Goal: Information Seeking & Learning: Learn about a topic

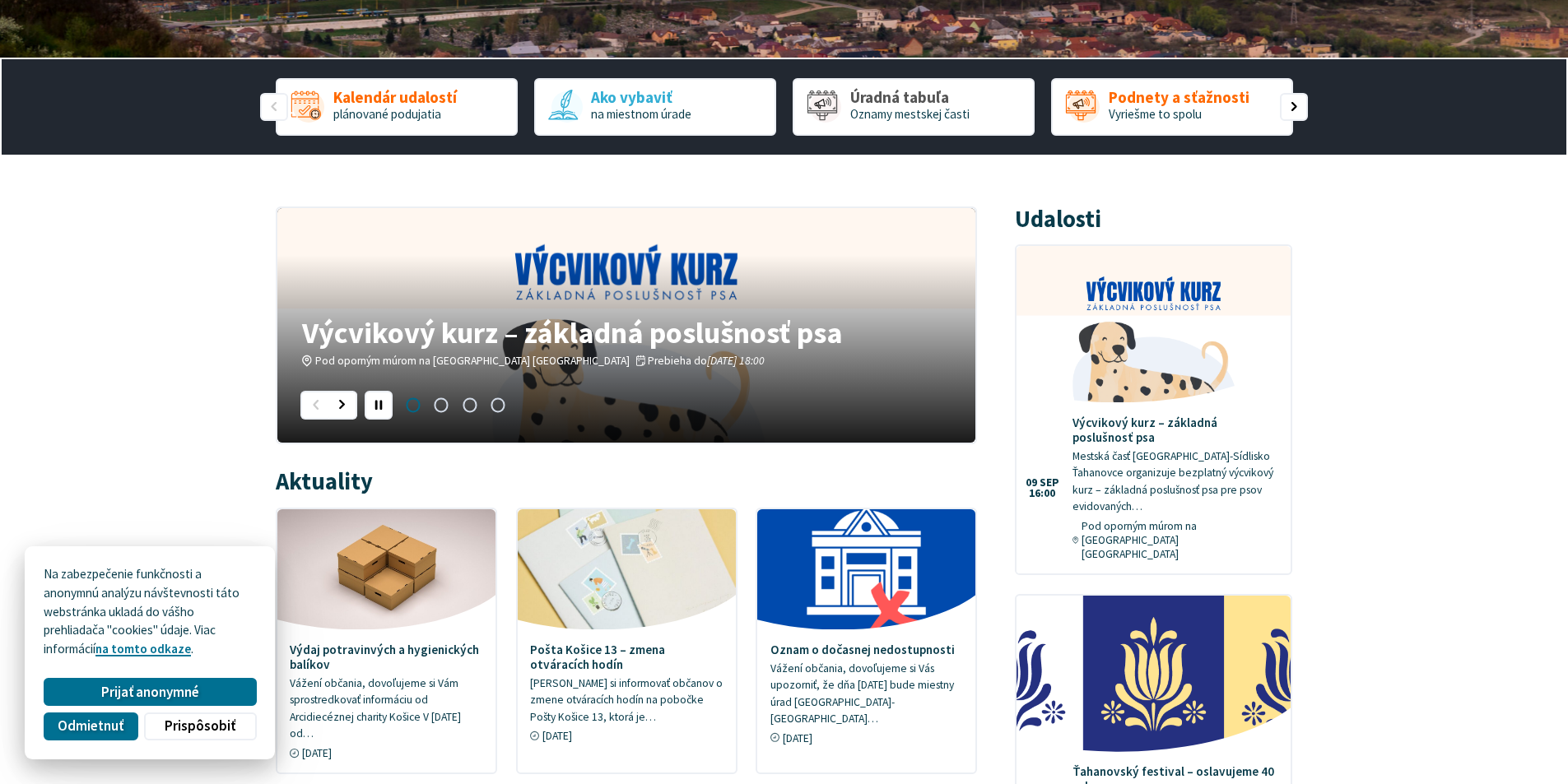
scroll to position [411, 0]
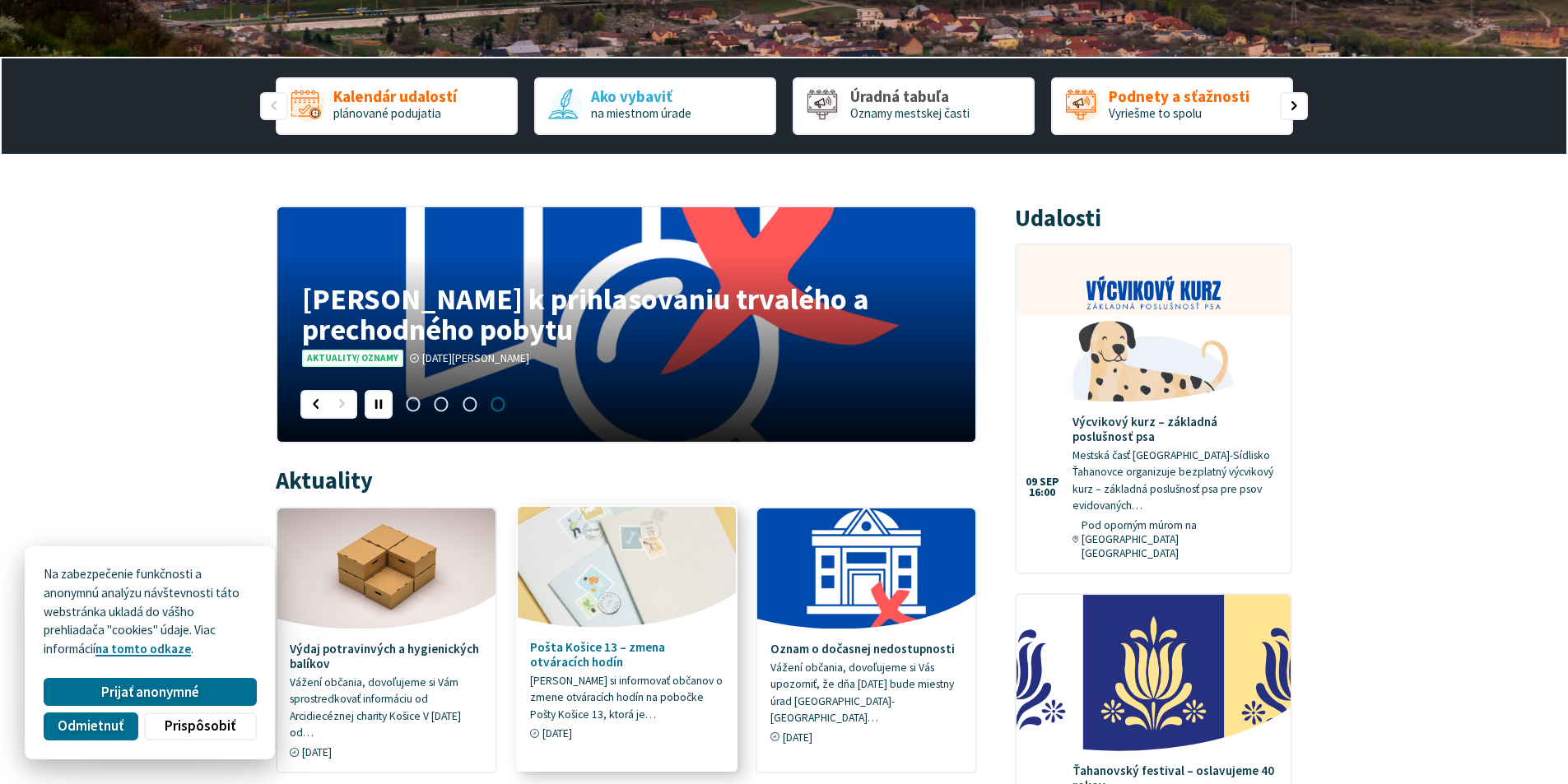
click at [541, 637] on link "Pošta Košice 13 – zmena otváracích hodín Dovoľujeme si informovať občanov o zme…" at bounding box center [626, 630] width 218 height 246
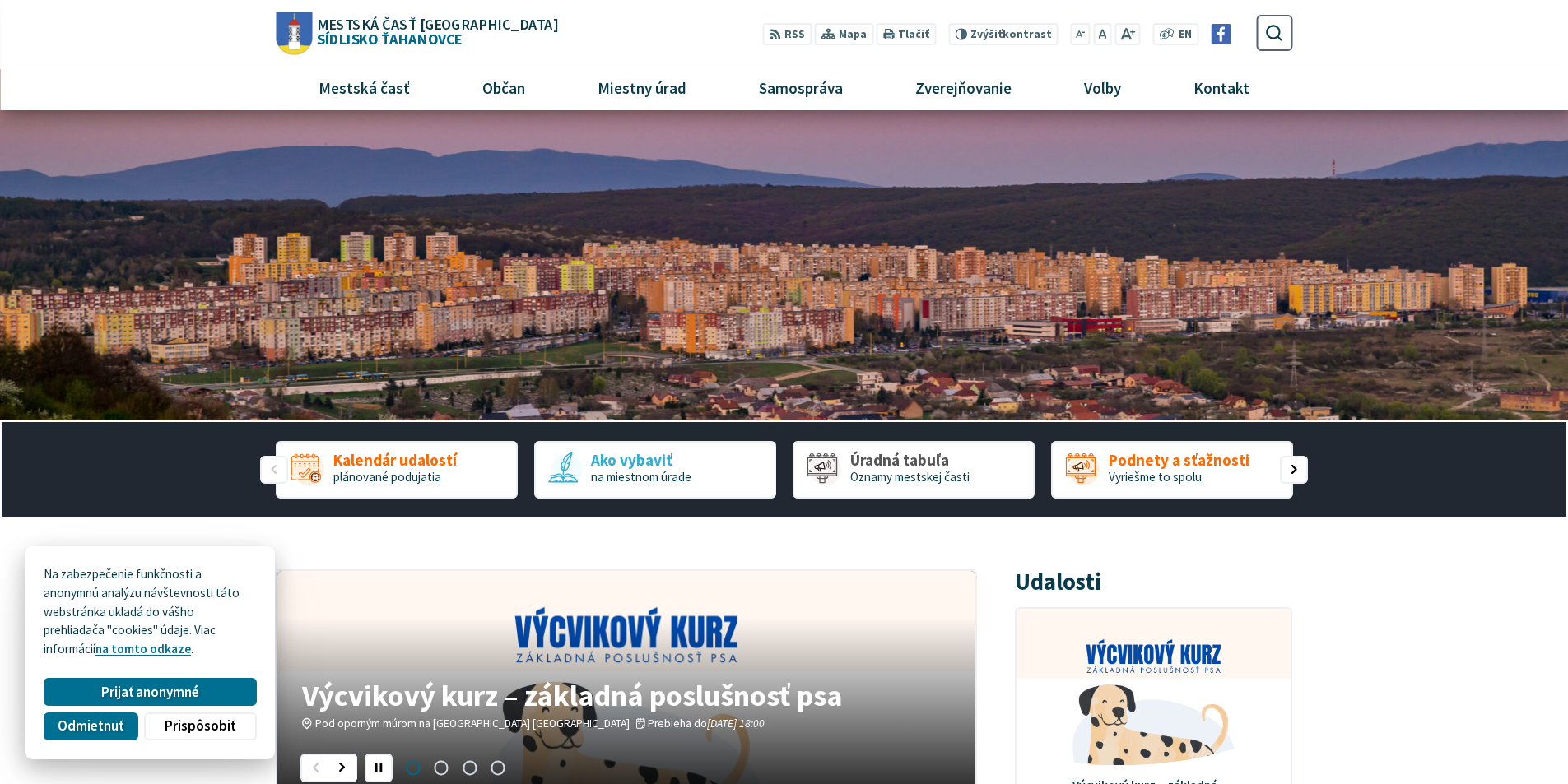
scroll to position [0, 0]
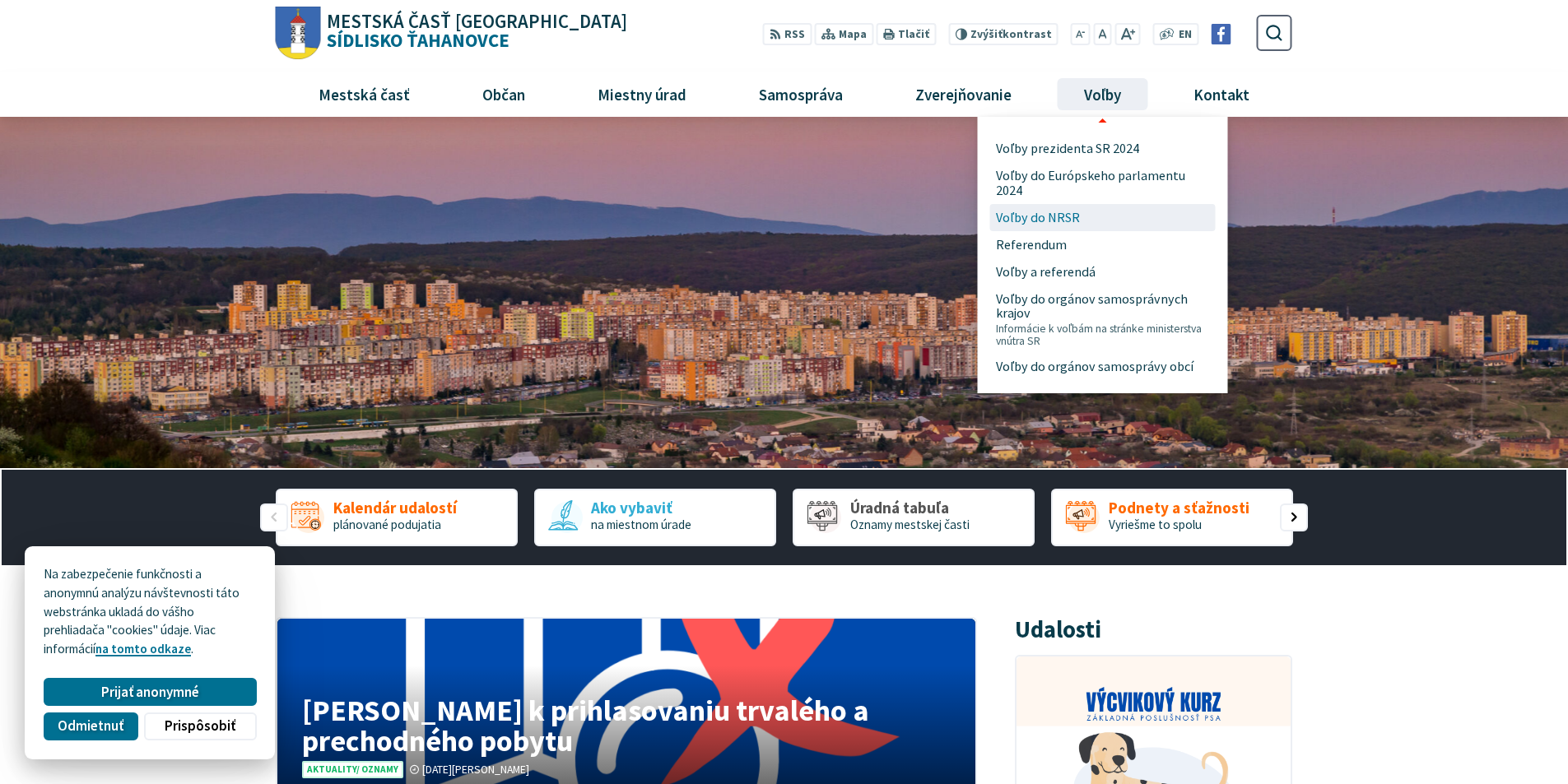
click at [1057, 225] on span "Voľby do NRSR" at bounding box center [1038, 217] width 84 height 28
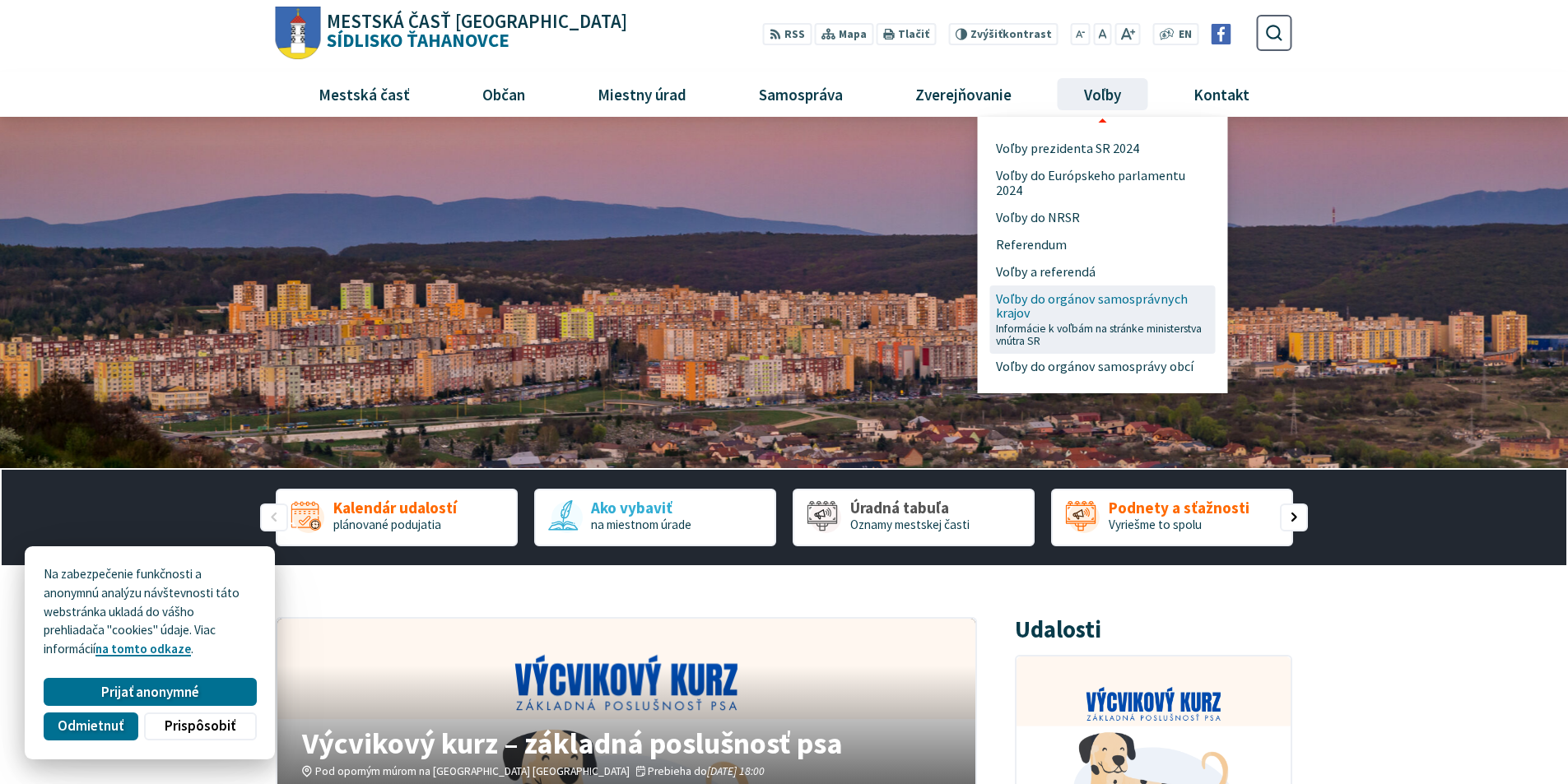
click at [1044, 298] on span "Voľby do orgánov samosprávnych krajov Informácie k voľbám na stránke ministerst…" at bounding box center [1102, 320] width 212 height 69
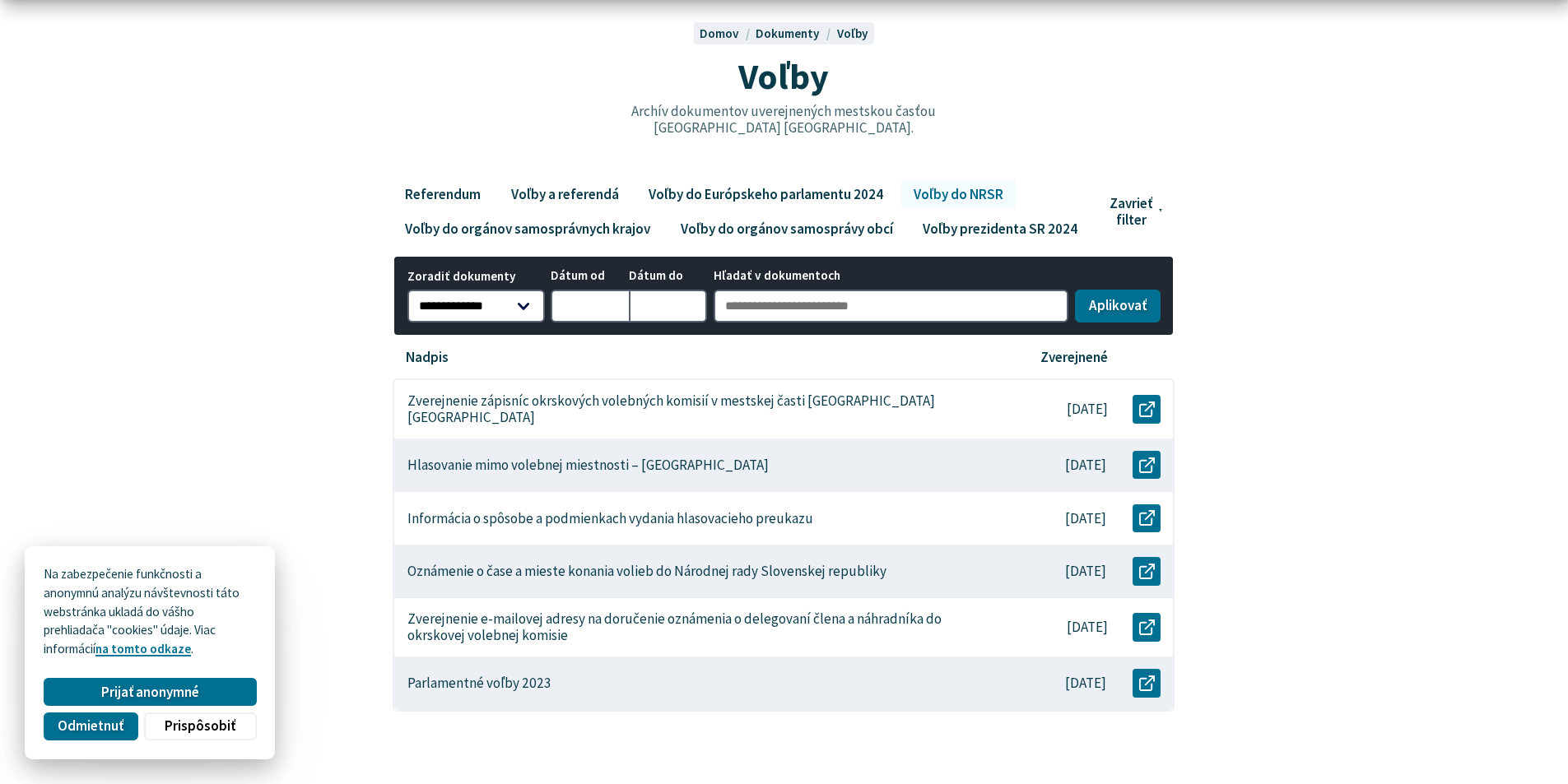
scroll to position [165, 0]
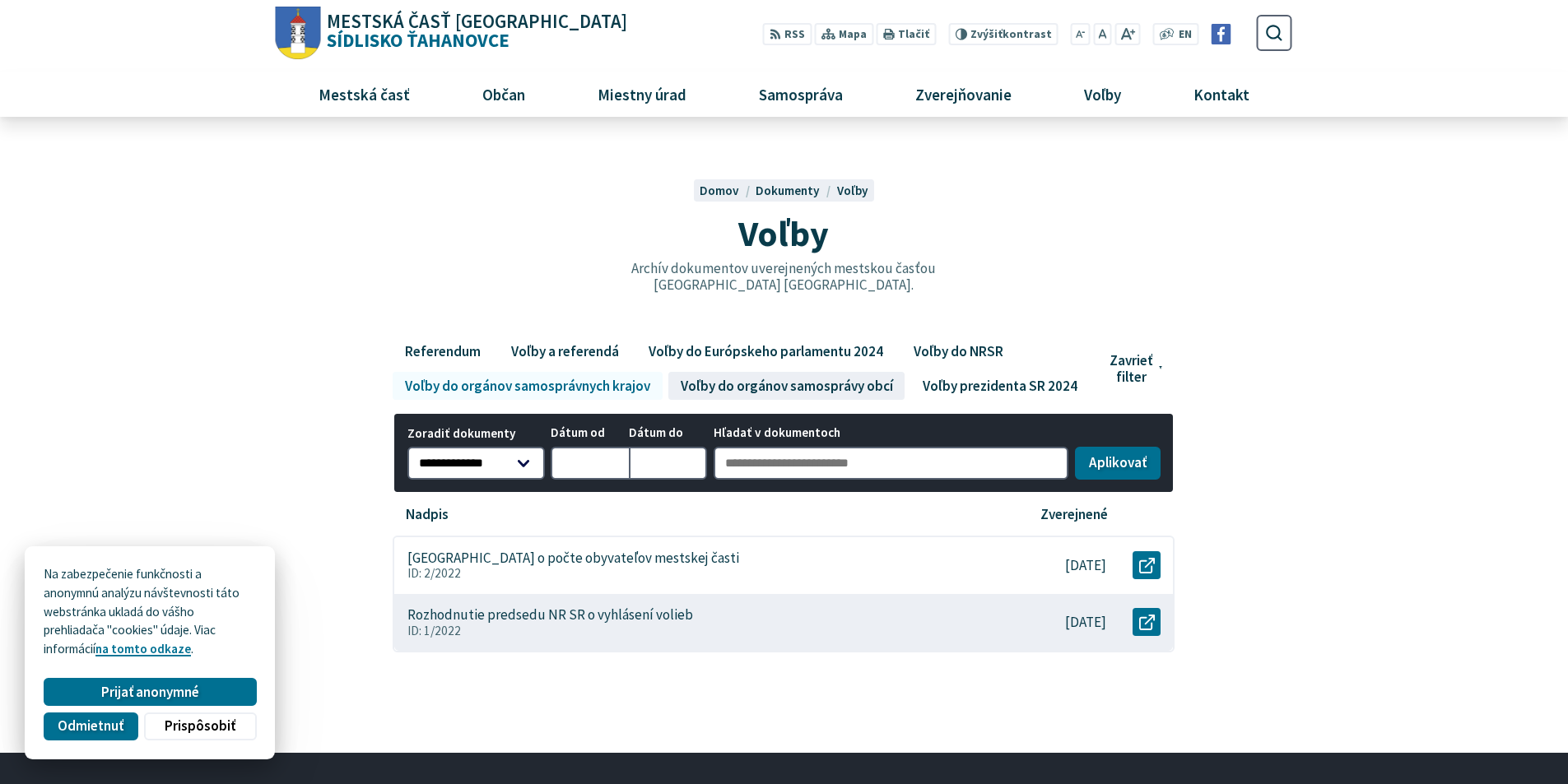
click at [795, 387] on link "Voľby do orgánov samosprávy obcí" at bounding box center [786, 385] width 236 height 28
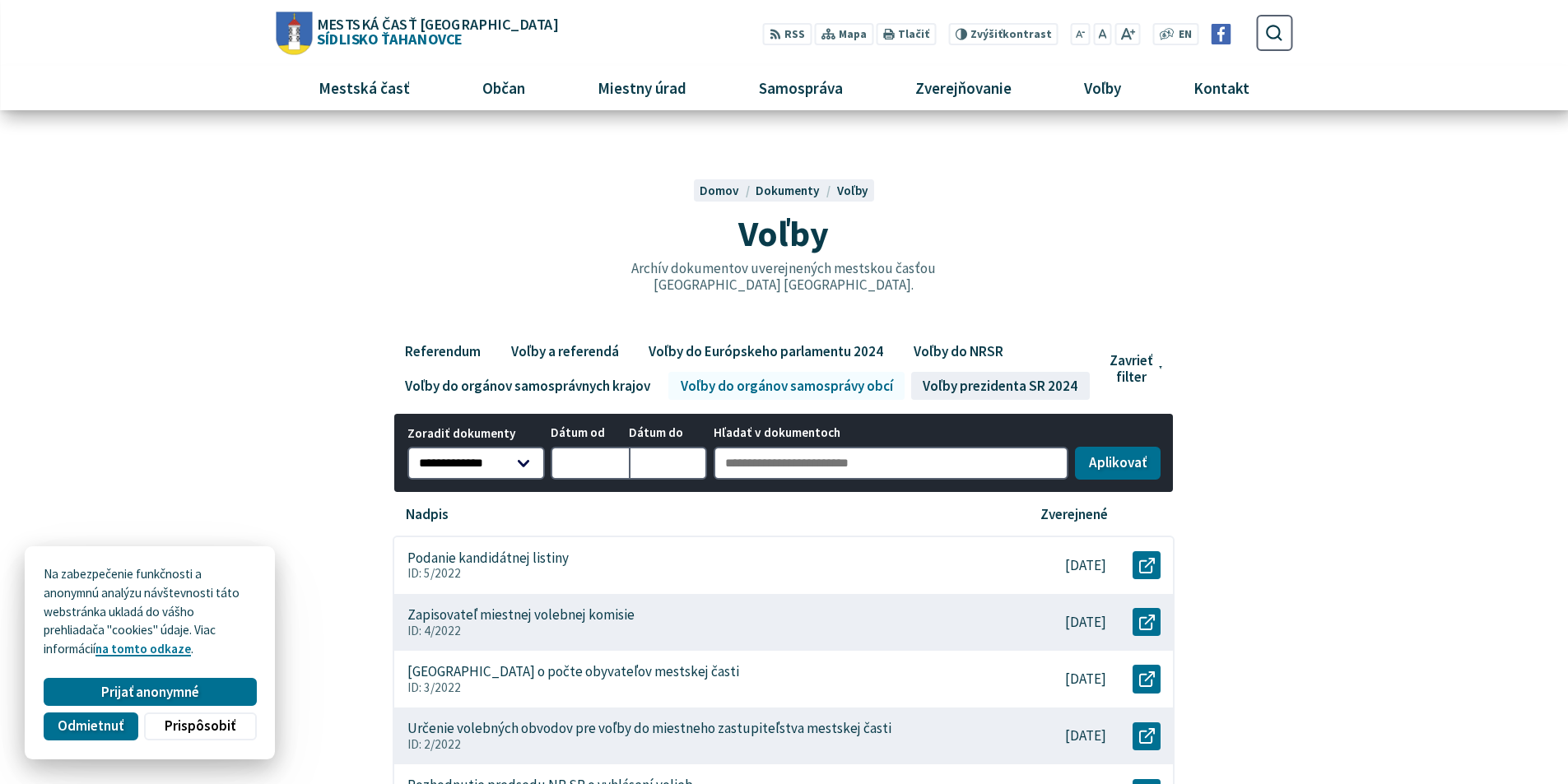
click at [987, 380] on link "Voľby prezidenta SR 2024" at bounding box center [1001, 385] width 179 height 28
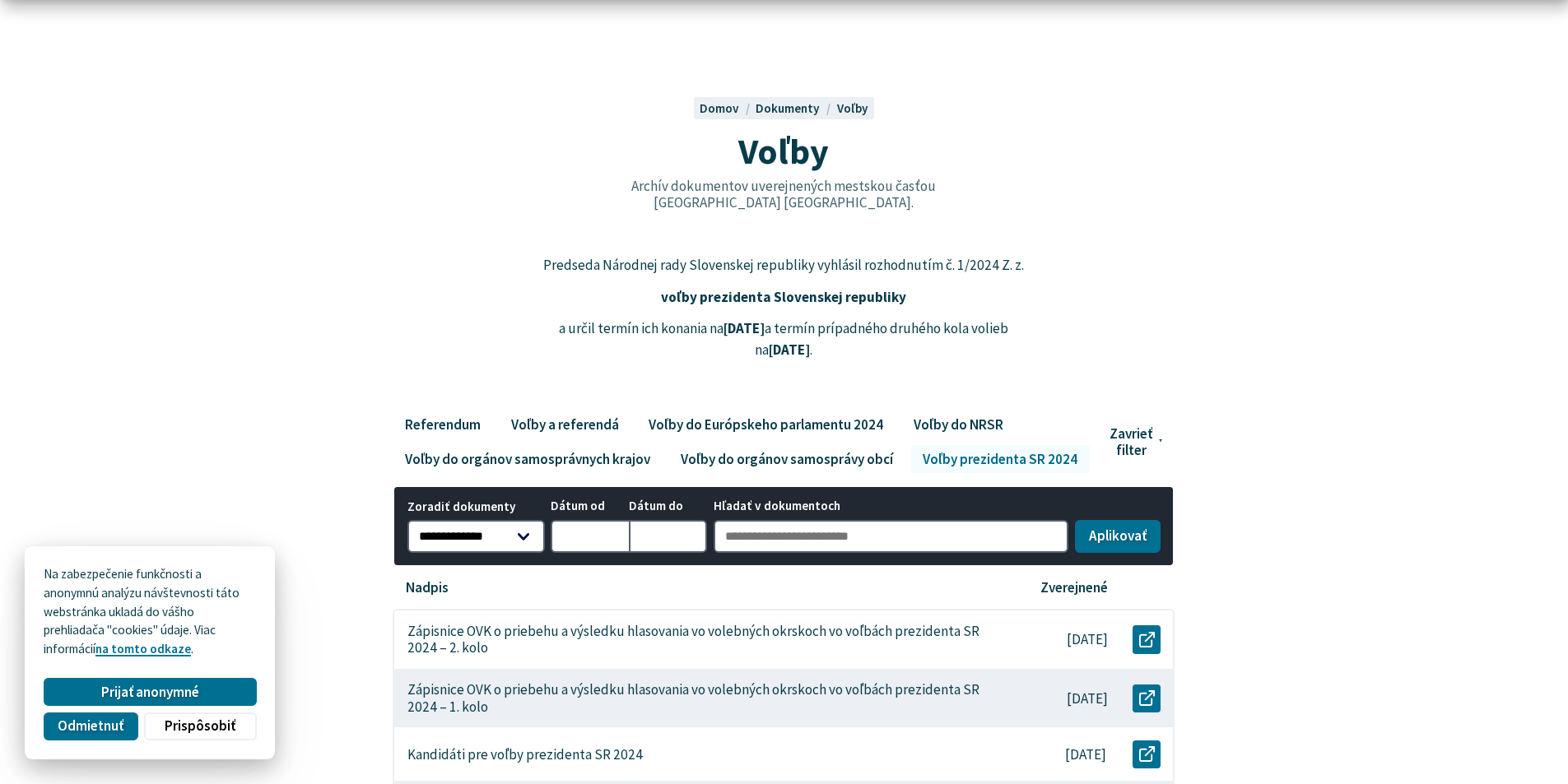
scroll to position [165, 0]
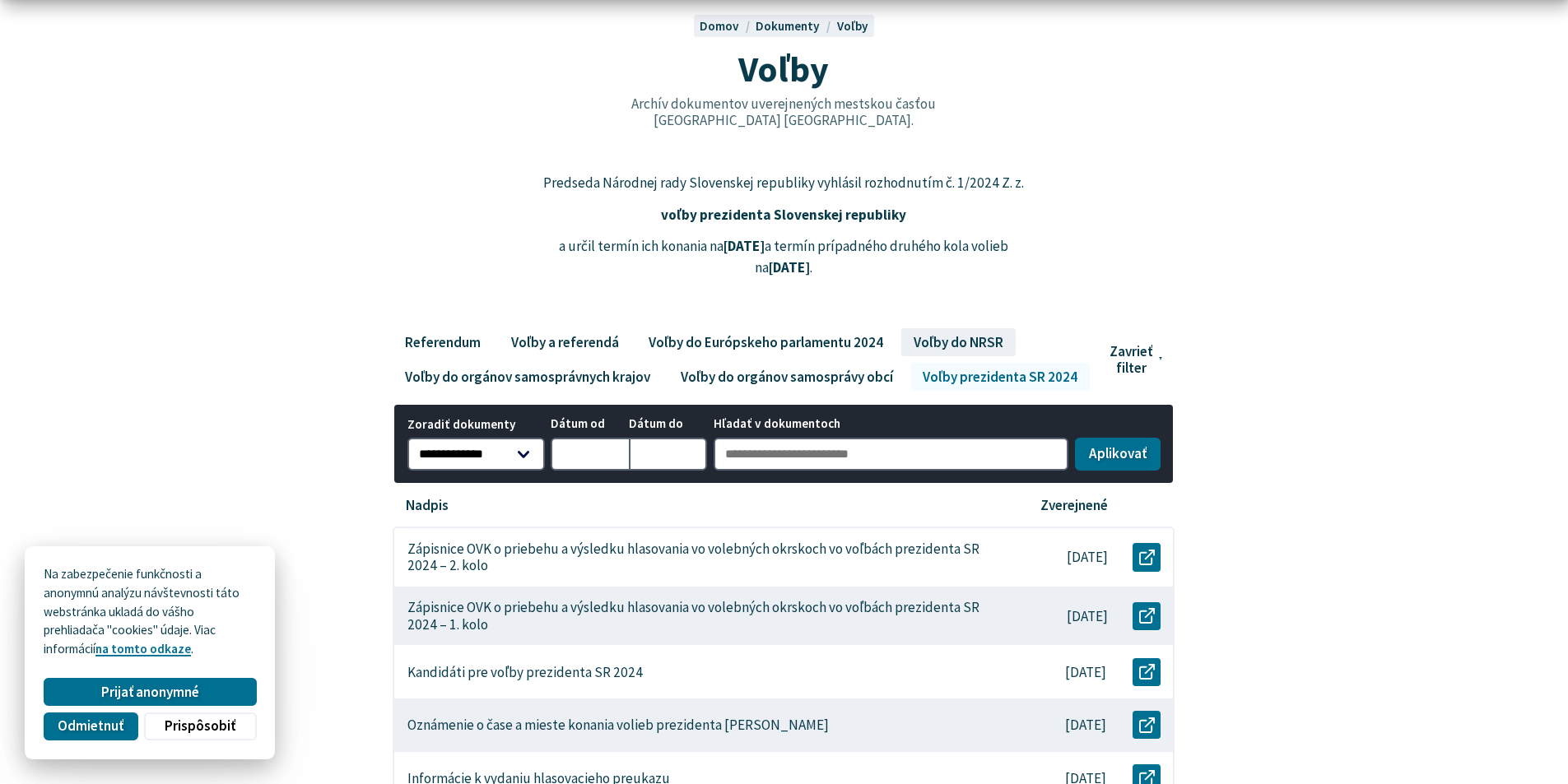
click at [972, 335] on link "Voľby do NRSR" at bounding box center [958, 342] width 113 height 28
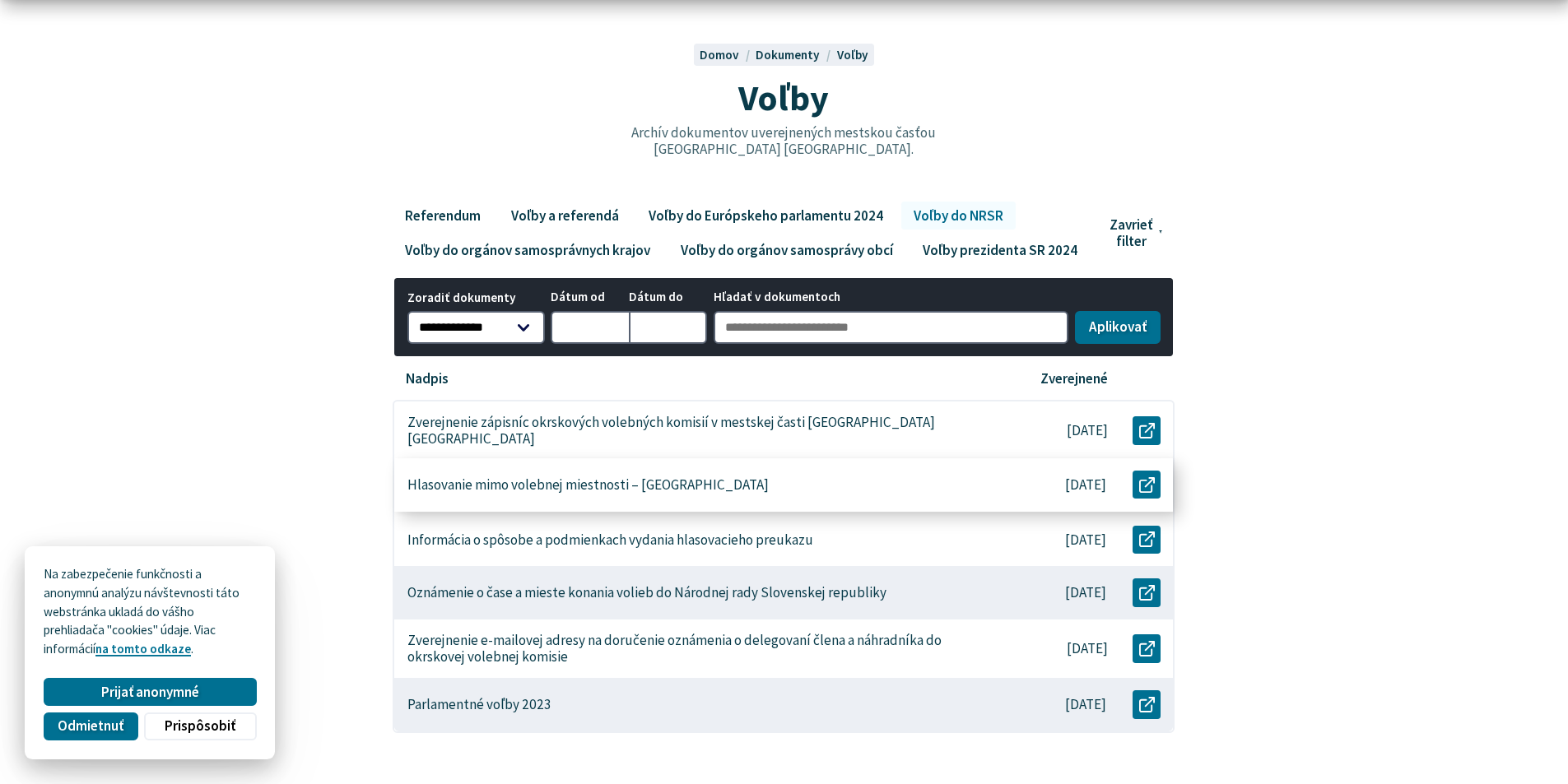
scroll to position [165, 0]
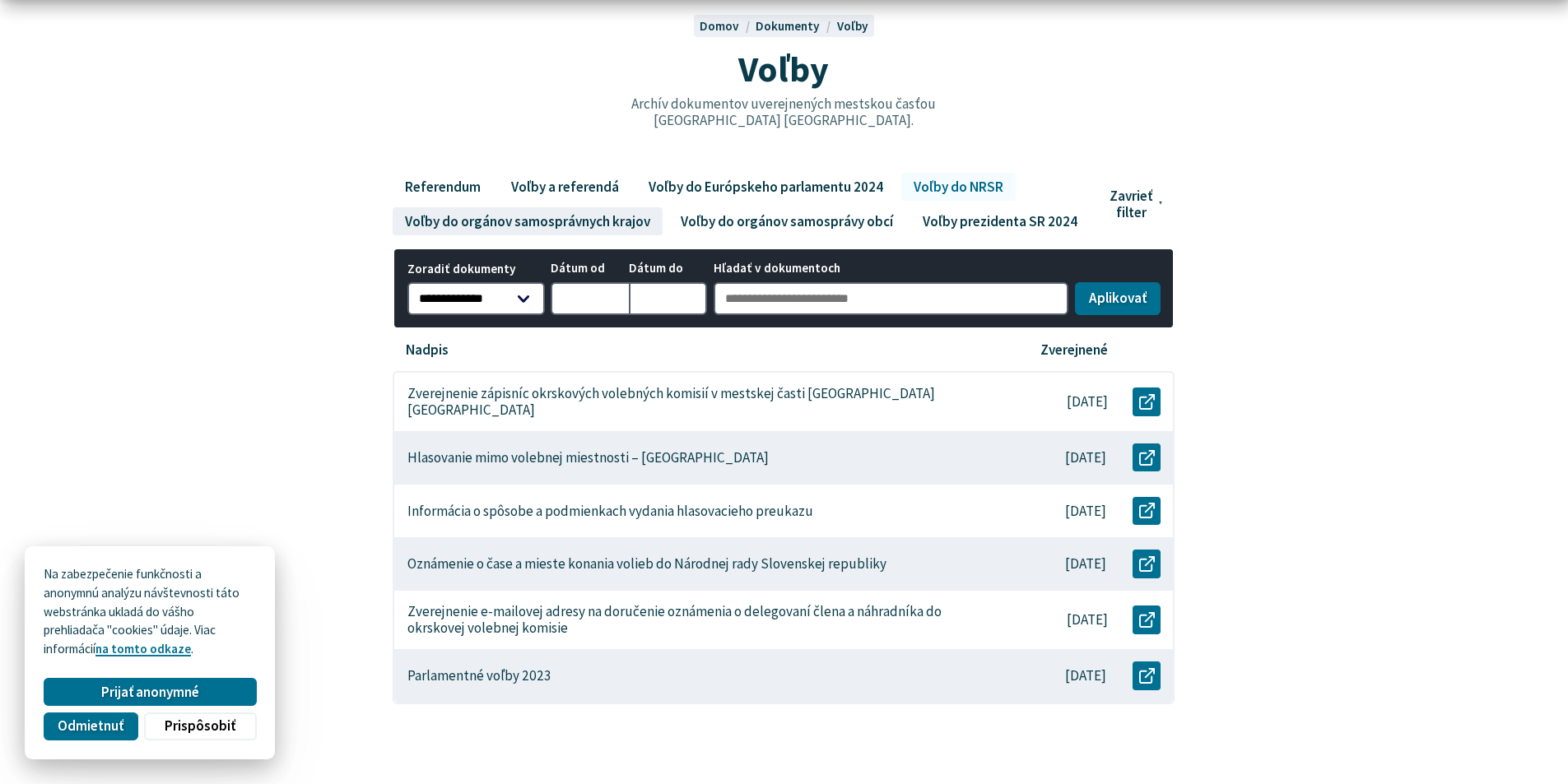
click at [522, 224] on link "Voľby do orgánov samosprávnych krajov" at bounding box center [527, 221] width 269 height 28
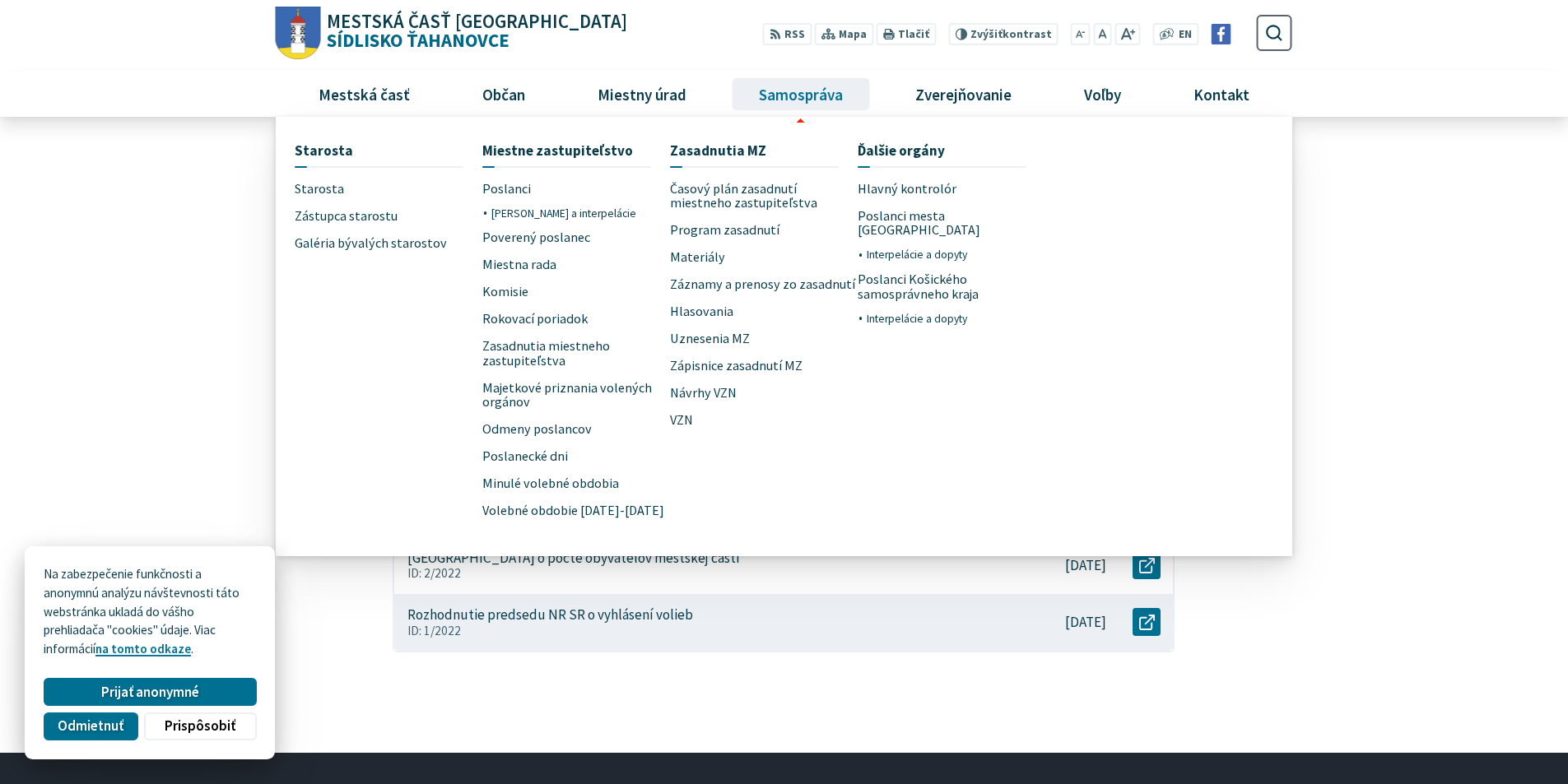
click at [813, 94] on span "Samospráva" at bounding box center [800, 93] width 96 height 45
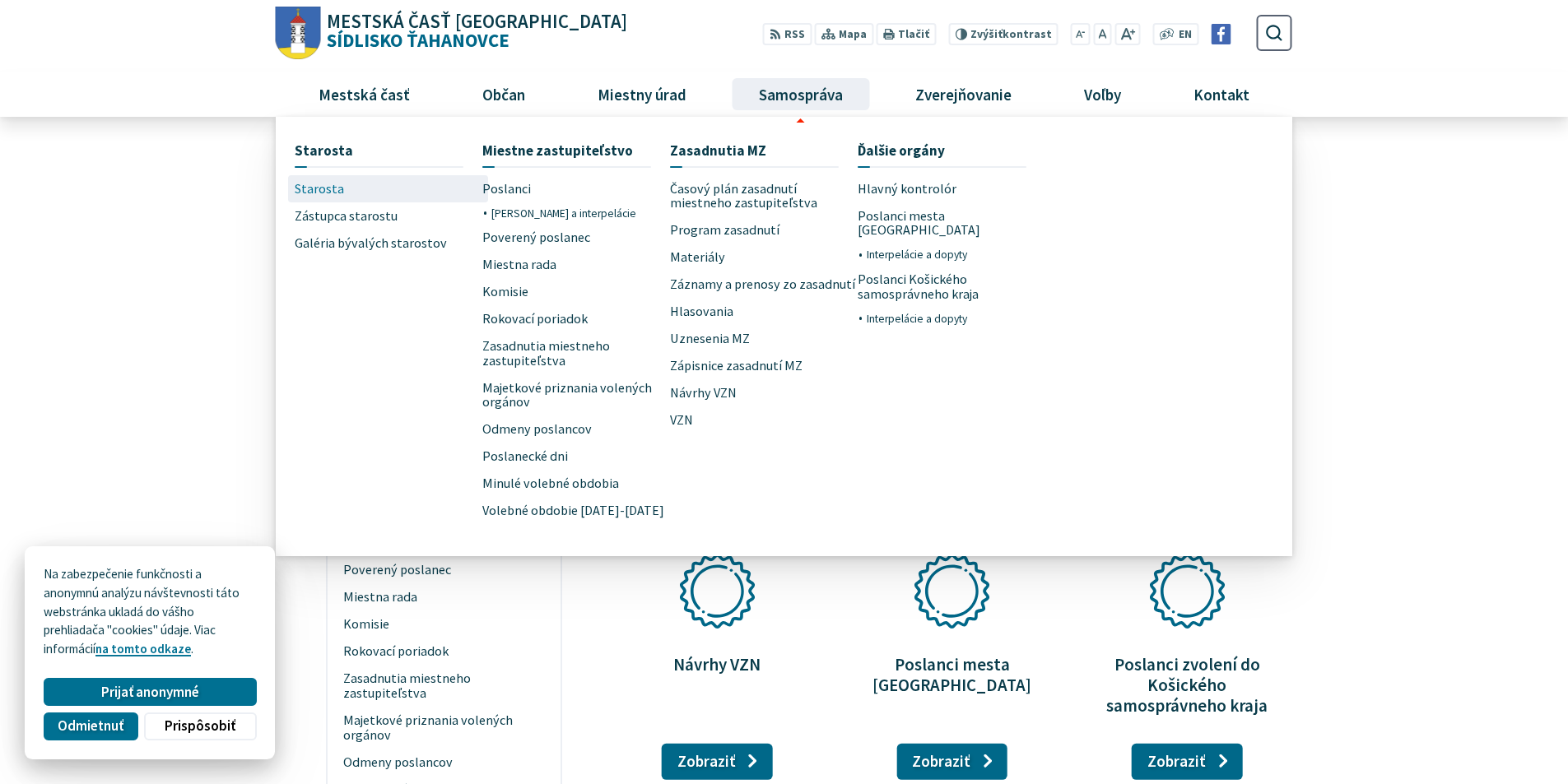
click at [319, 188] on span "Starosta" at bounding box center [320, 188] width 50 height 28
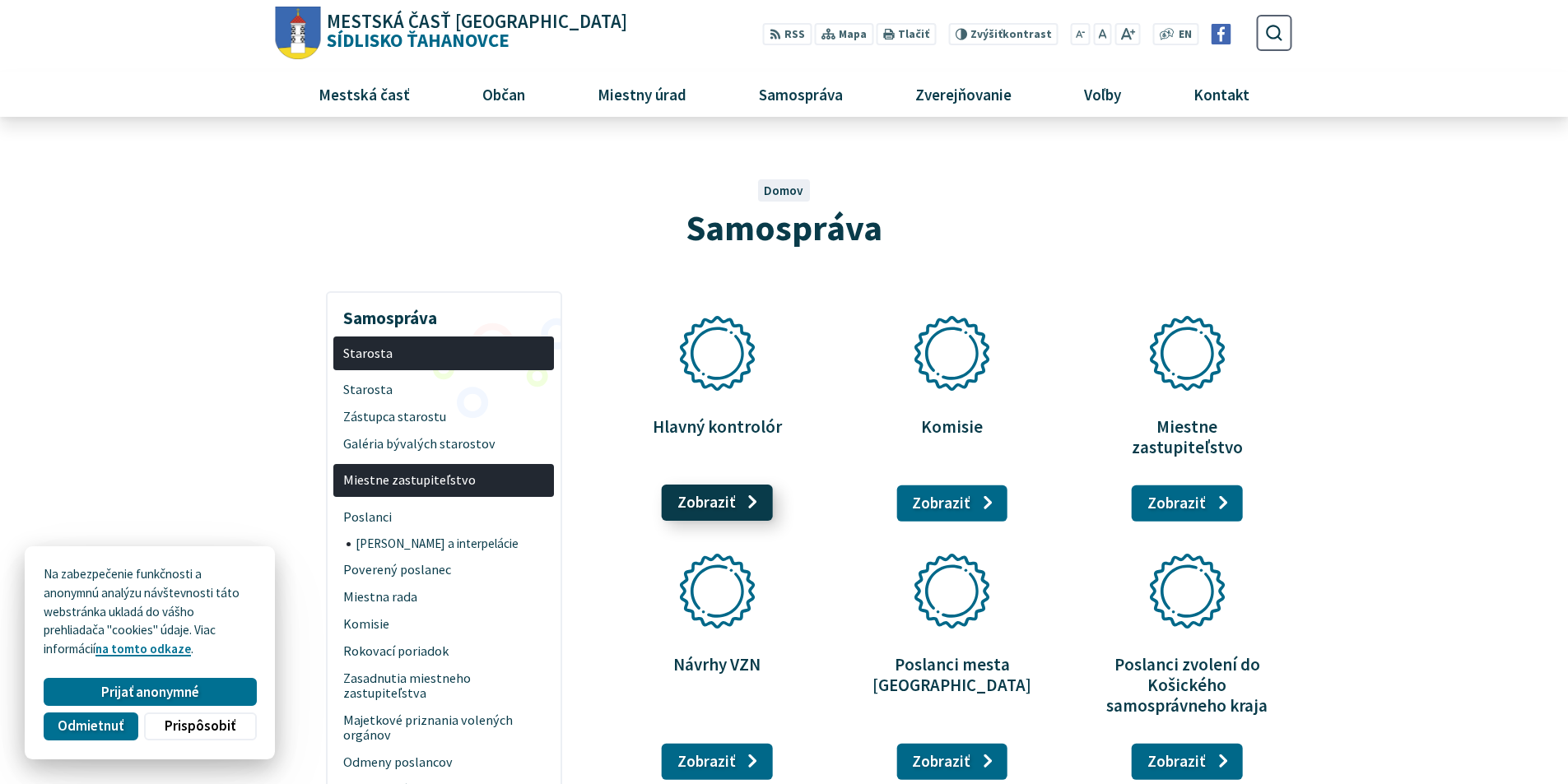
click at [716, 490] on link "Zobraziť stránku Hlavný kontrolór" at bounding box center [717, 502] width 111 height 36
click at [951, 484] on link "Zobraziť stránku Komisie" at bounding box center [952, 502] width 111 height 36
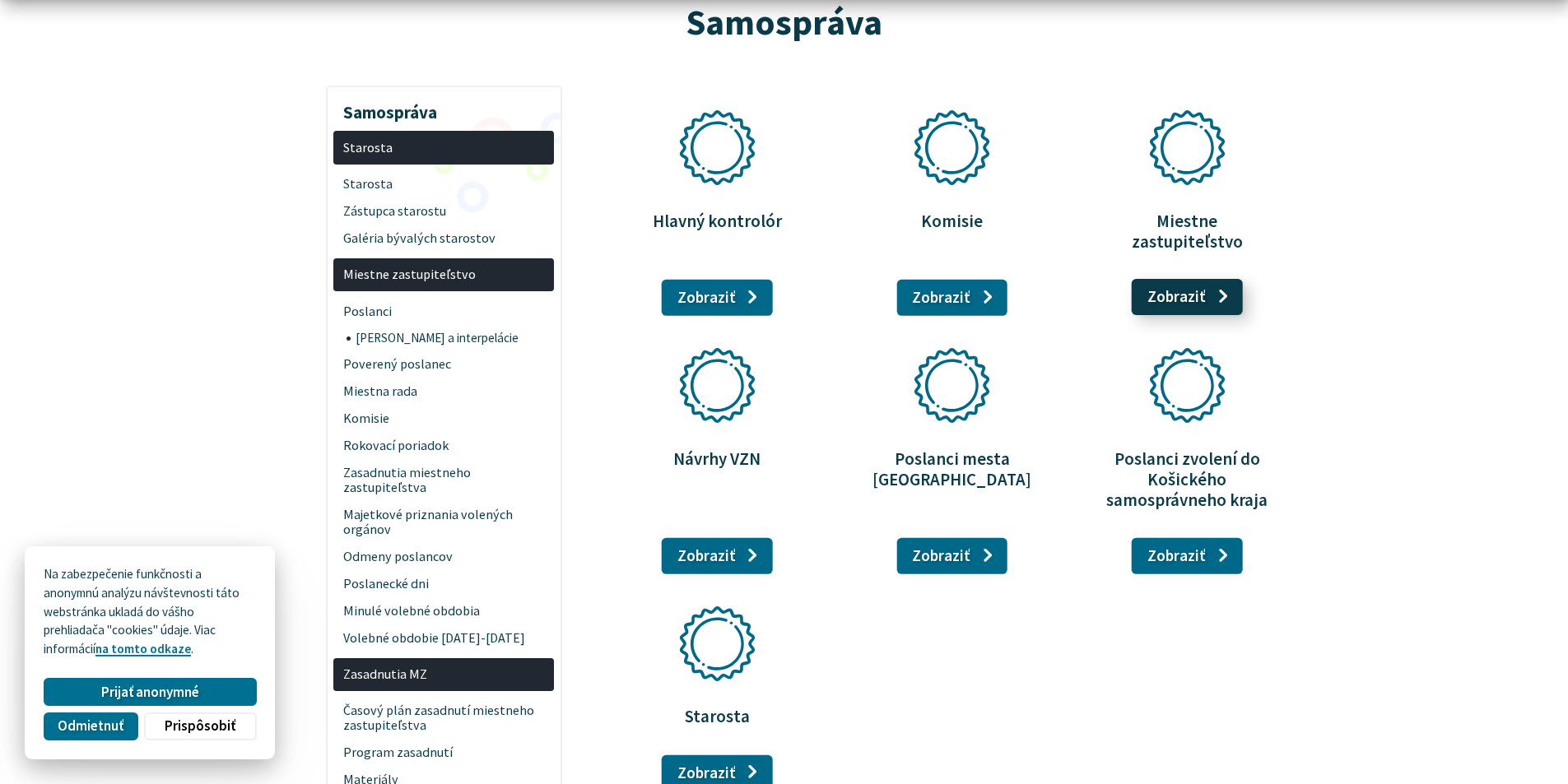
scroll to position [246, 0]
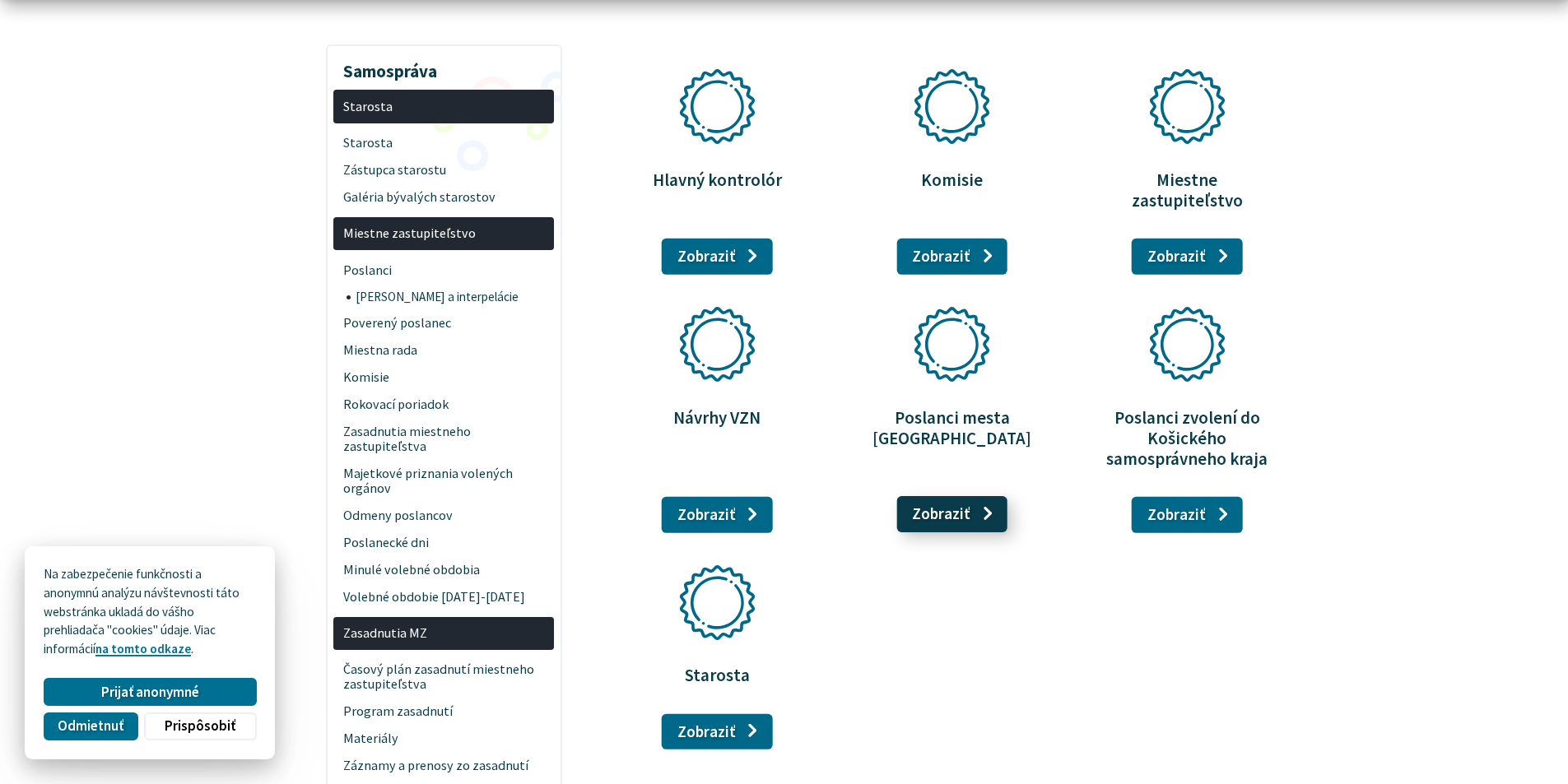
click at [947, 496] on link "Zobraziť stránku Poslanci mesta Košice" at bounding box center [952, 514] width 111 height 36
click at [727, 496] on link "Zobraziť stránku Návrhy VZN" at bounding box center [717, 514] width 111 height 36
click at [1195, 498] on link "Zobraziť stránku Poslanci zvolení do Košického samosprávneho kraja" at bounding box center [1187, 514] width 111 height 36
click at [691, 714] on link "Zobraziť stránku Starosta" at bounding box center [717, 732] width 111 height 36
click at [1202, 240] on link "Zobraziť stránku Miestne zastupiteľstvo" at bounding box center [1187, 256] width 111 height 36
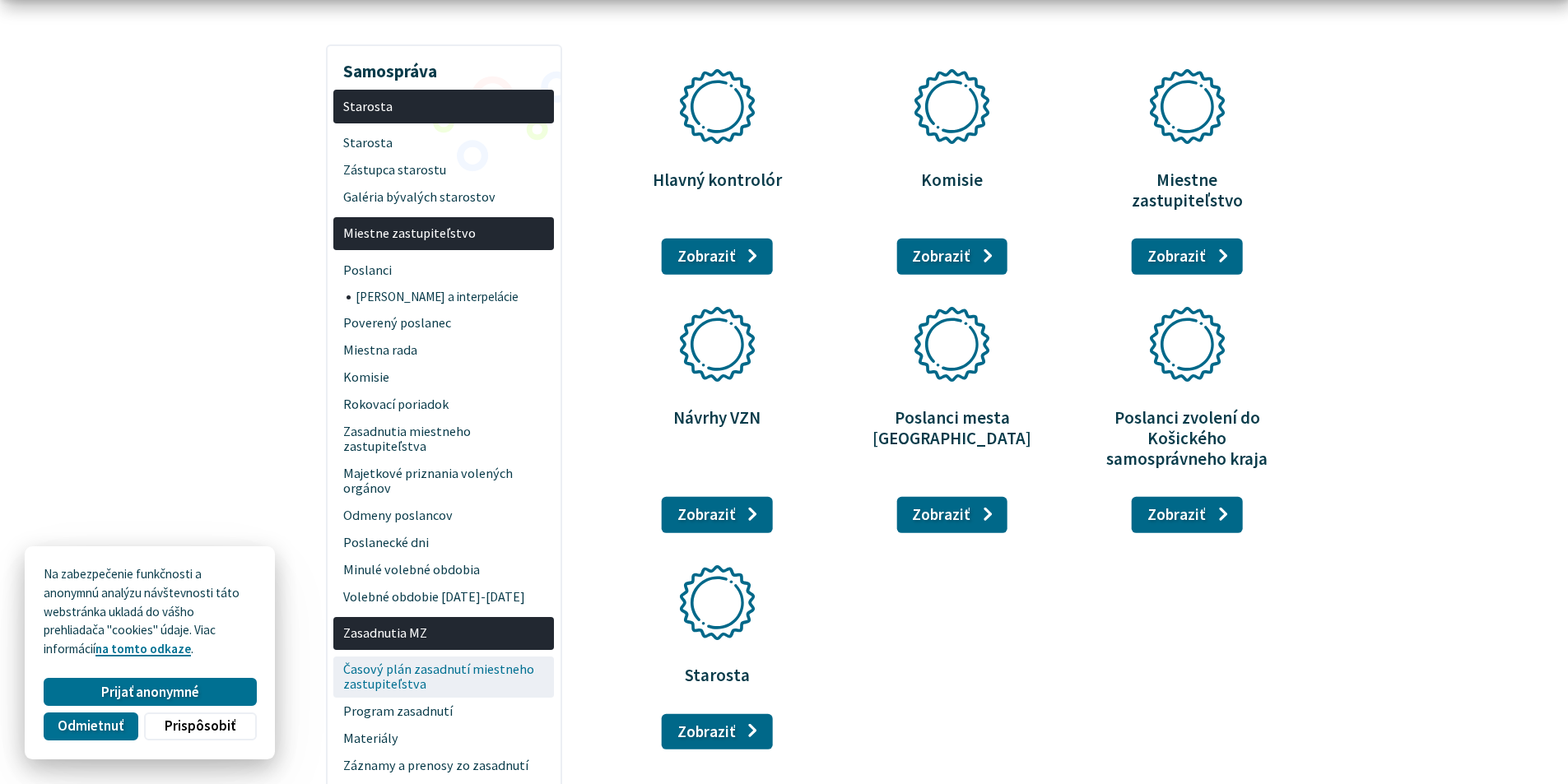
click at [429, 676] on span "Časový plán zasadnutí miestneho zastupiteľstva" at bounding box center [445, 677] width 202 height 42
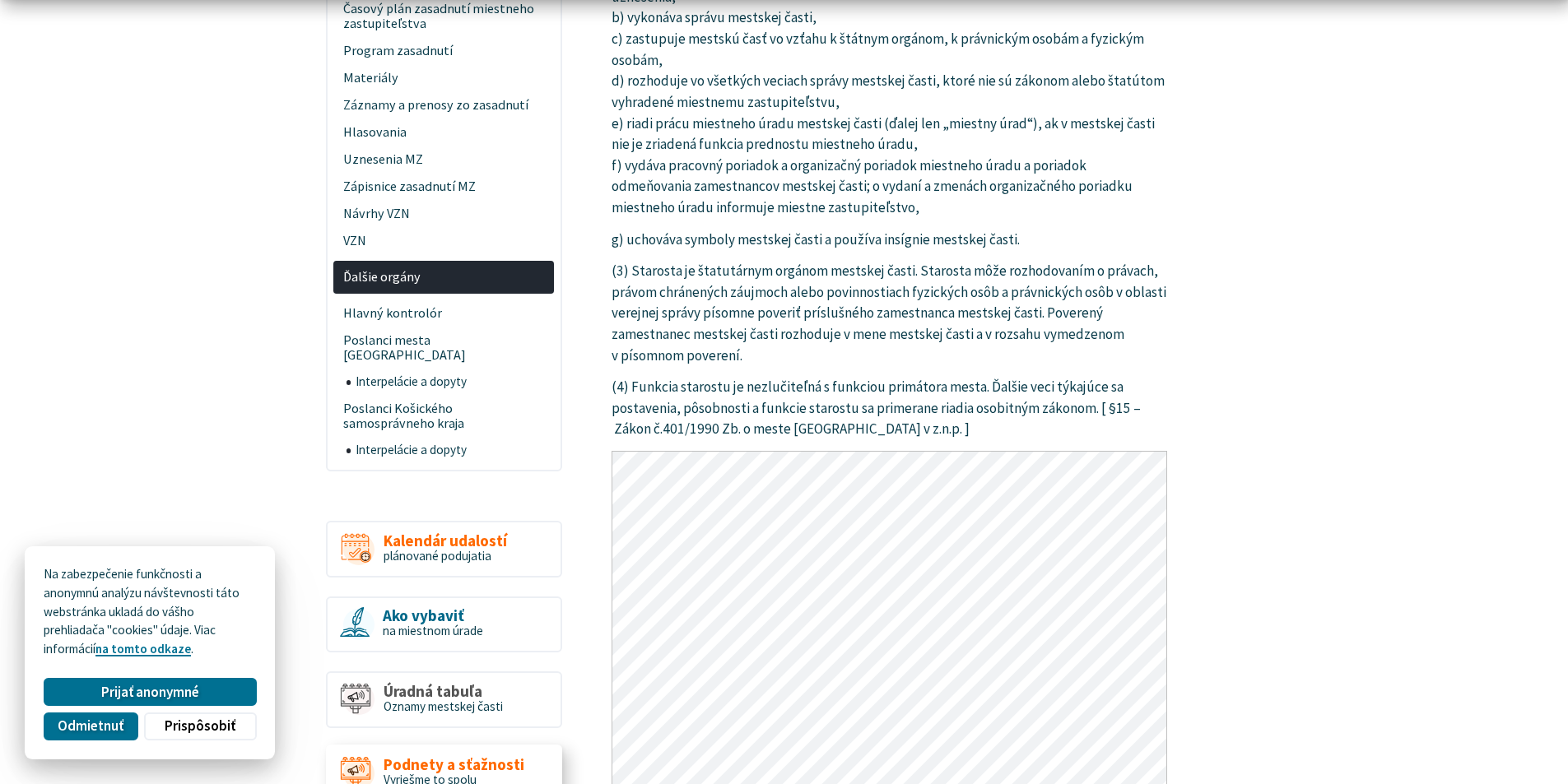
scroll to position [1069, 0]
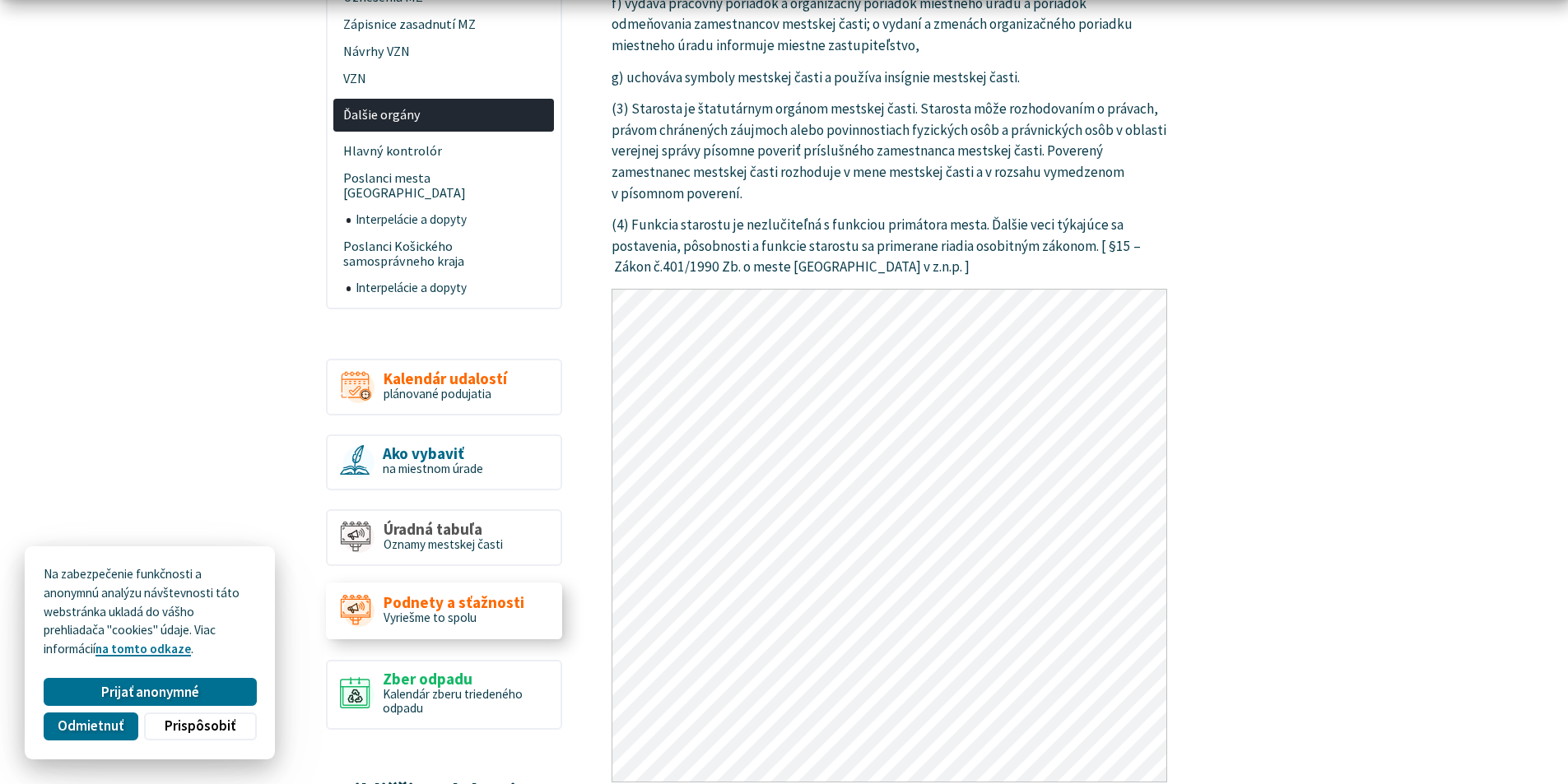
click at [452, 594] on span "Podnety a sťažnosti" at bounding box center [454, 602] width 141 height 17
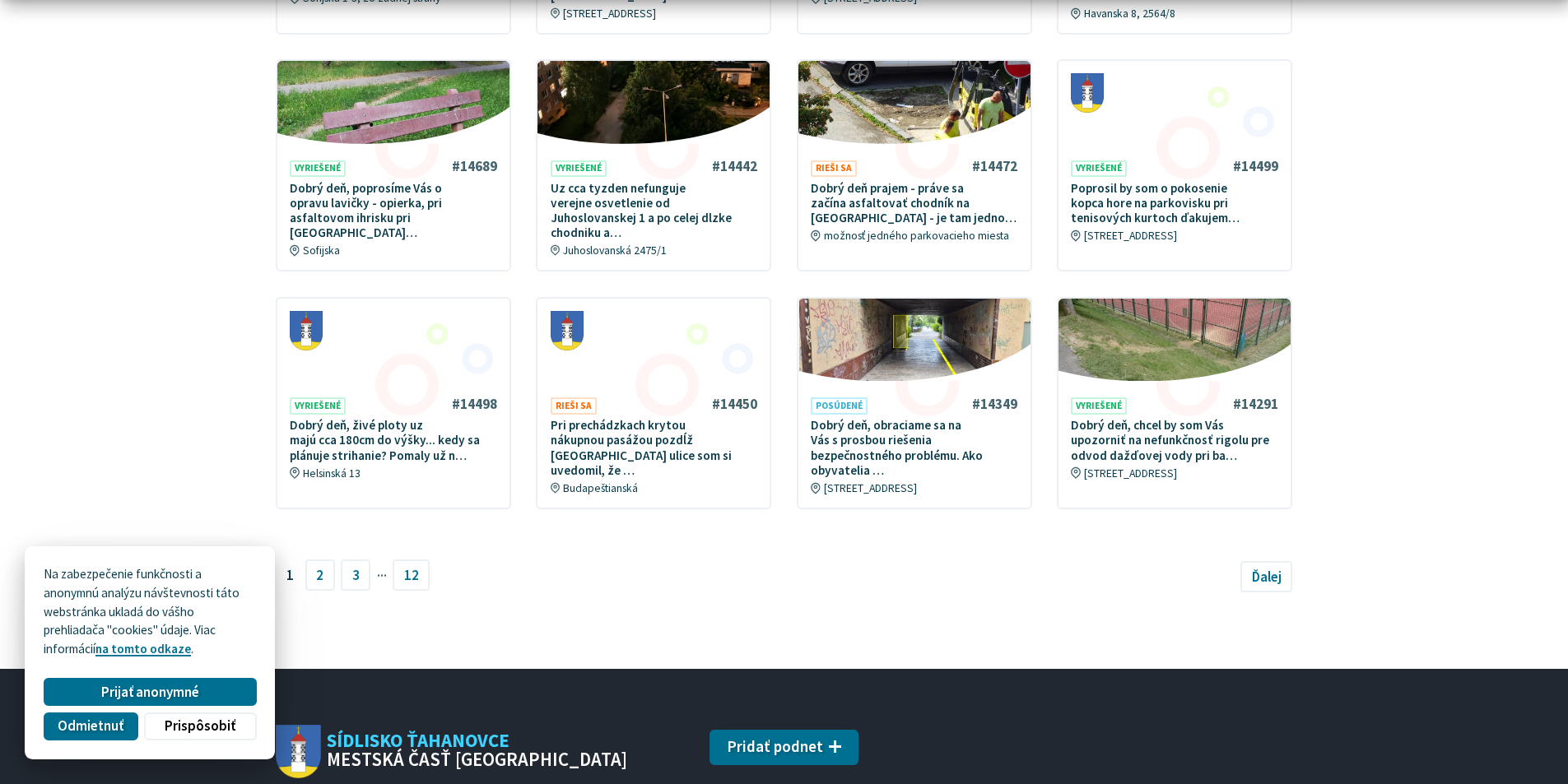
scroll to position [905, 0]
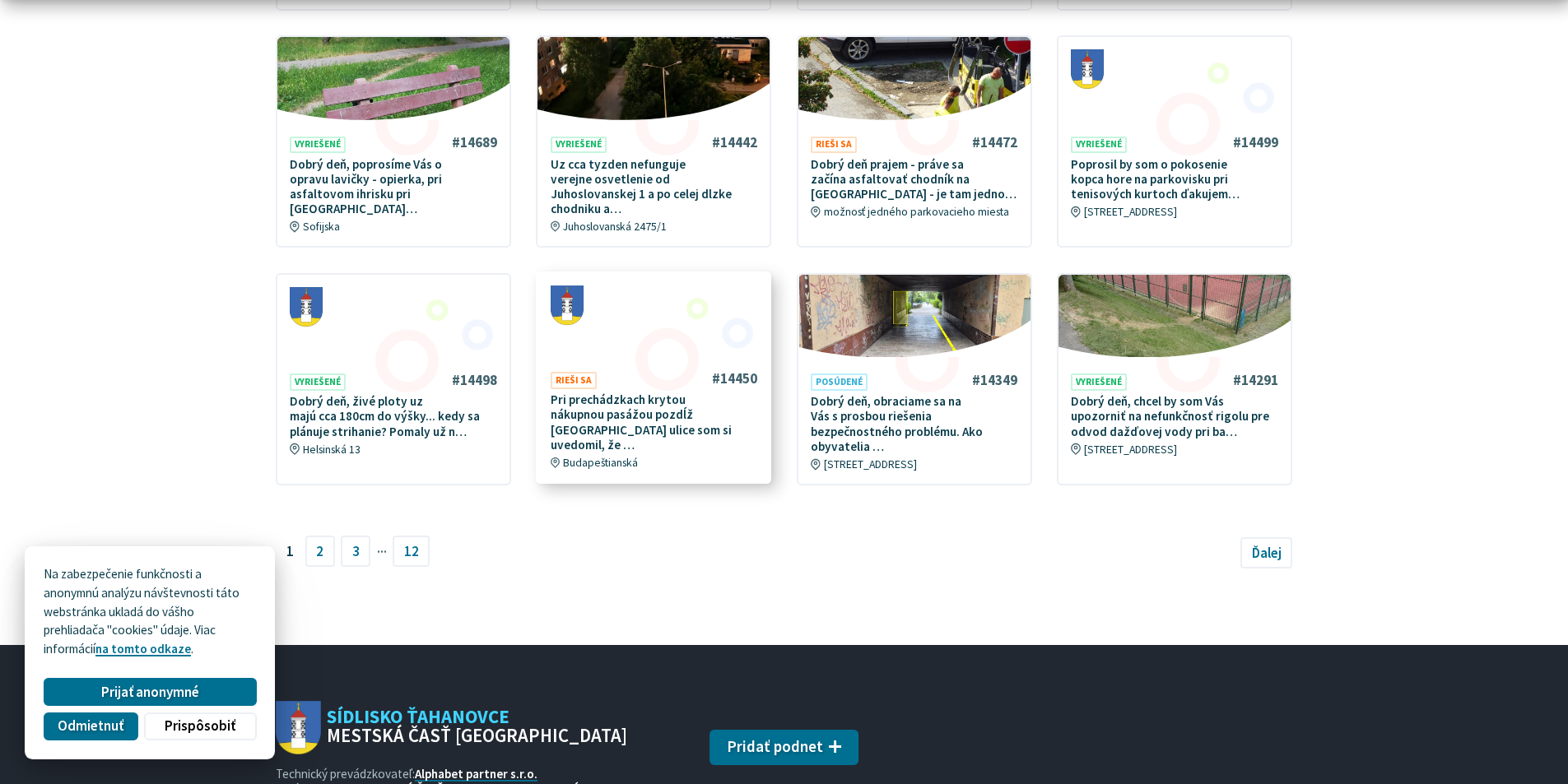
click at [625, 393] on p "Pri prechádzkach krytou nákupnou pasážou pozdĺž Budapeštianskej ulice som si uv…" at bounding box center [655, 422] width 208 height 60
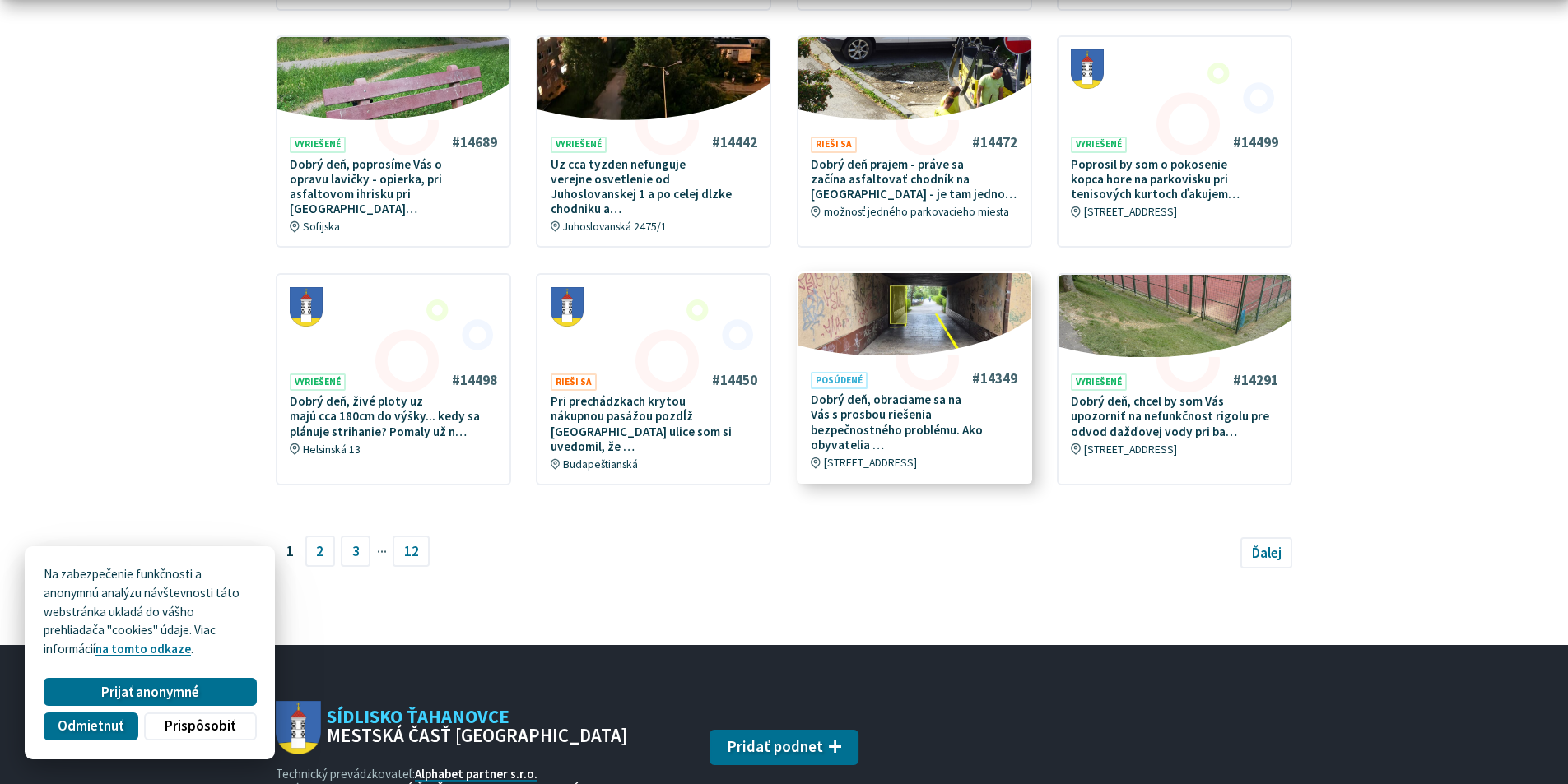
click at [890, 393] on p "Dobrý deň, obraciame sa na Vás s prosbou riešenia bezpečnostného problému. Ako …" at bounding box center [915, 422] width 208 height 60
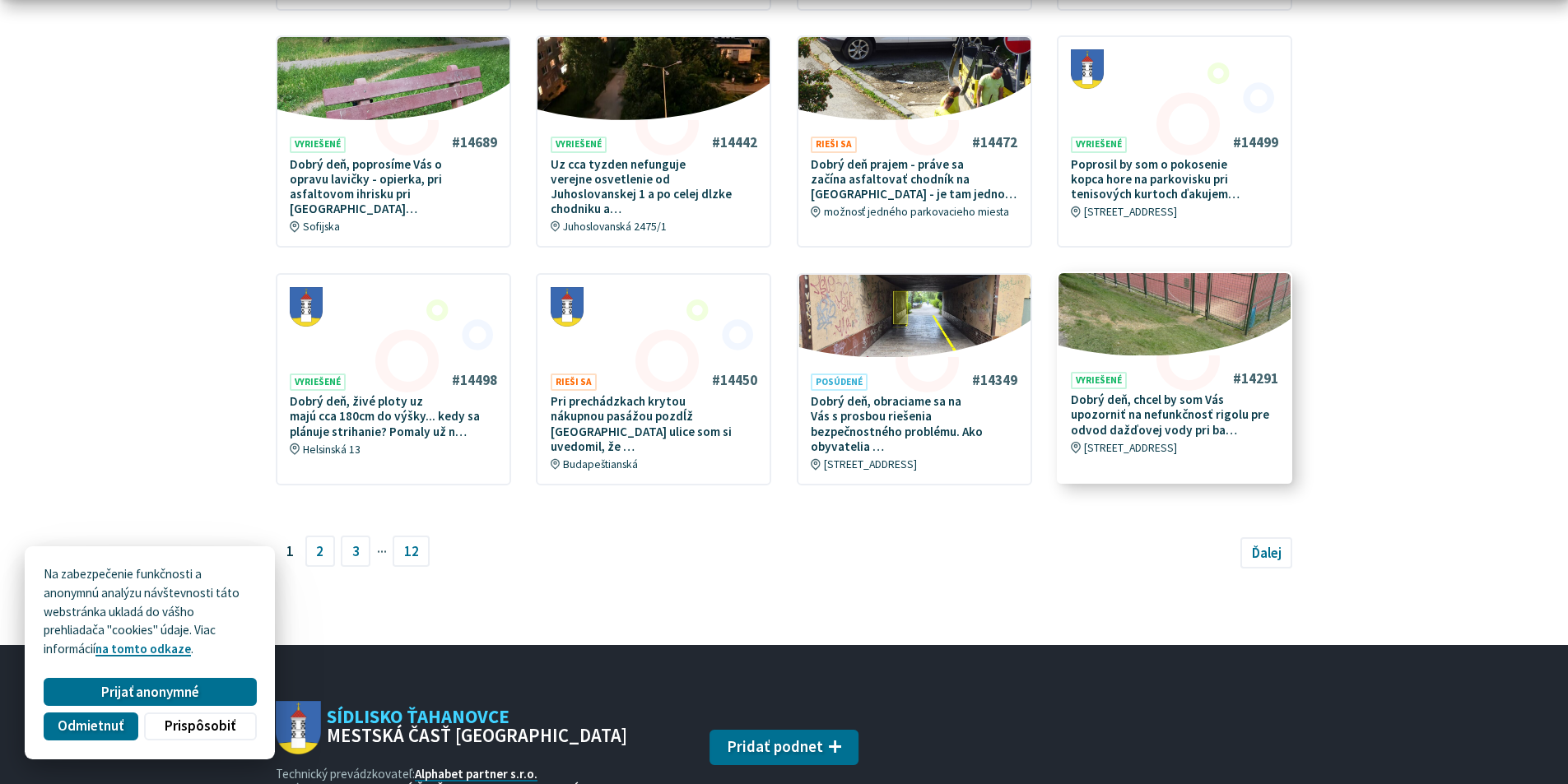
click at [1141, 393] on p "Dobrý deň, chcel by som Vás upozorniť na nefunkčnosť rigolu pre odvod dažďovej …" at bounding box center [1175, 416] width 208 height 46
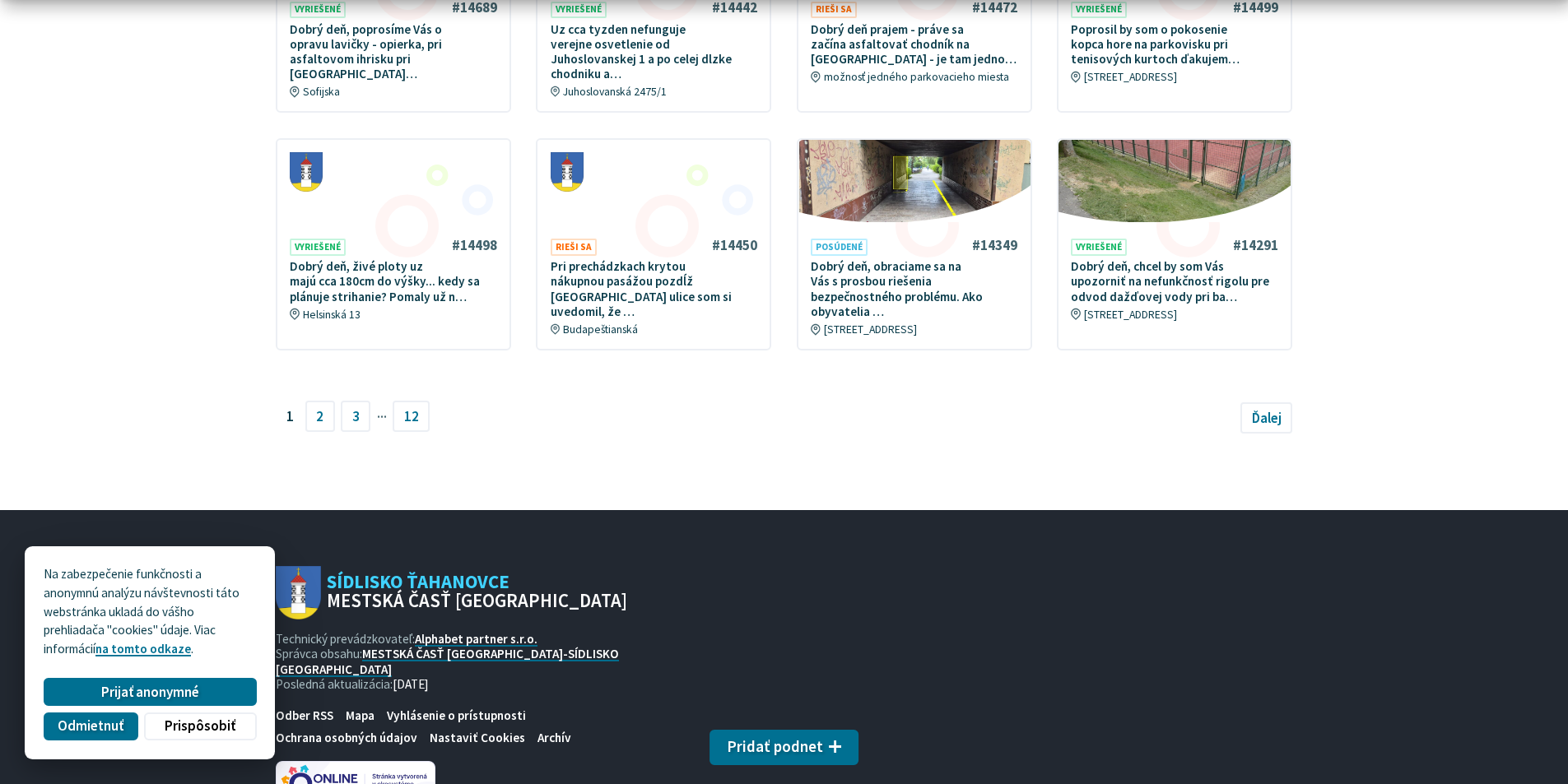
scroll to position [1041, 0]
click at [320, 399] on link "2" at bounding box center [320, 414] width 30 height 31
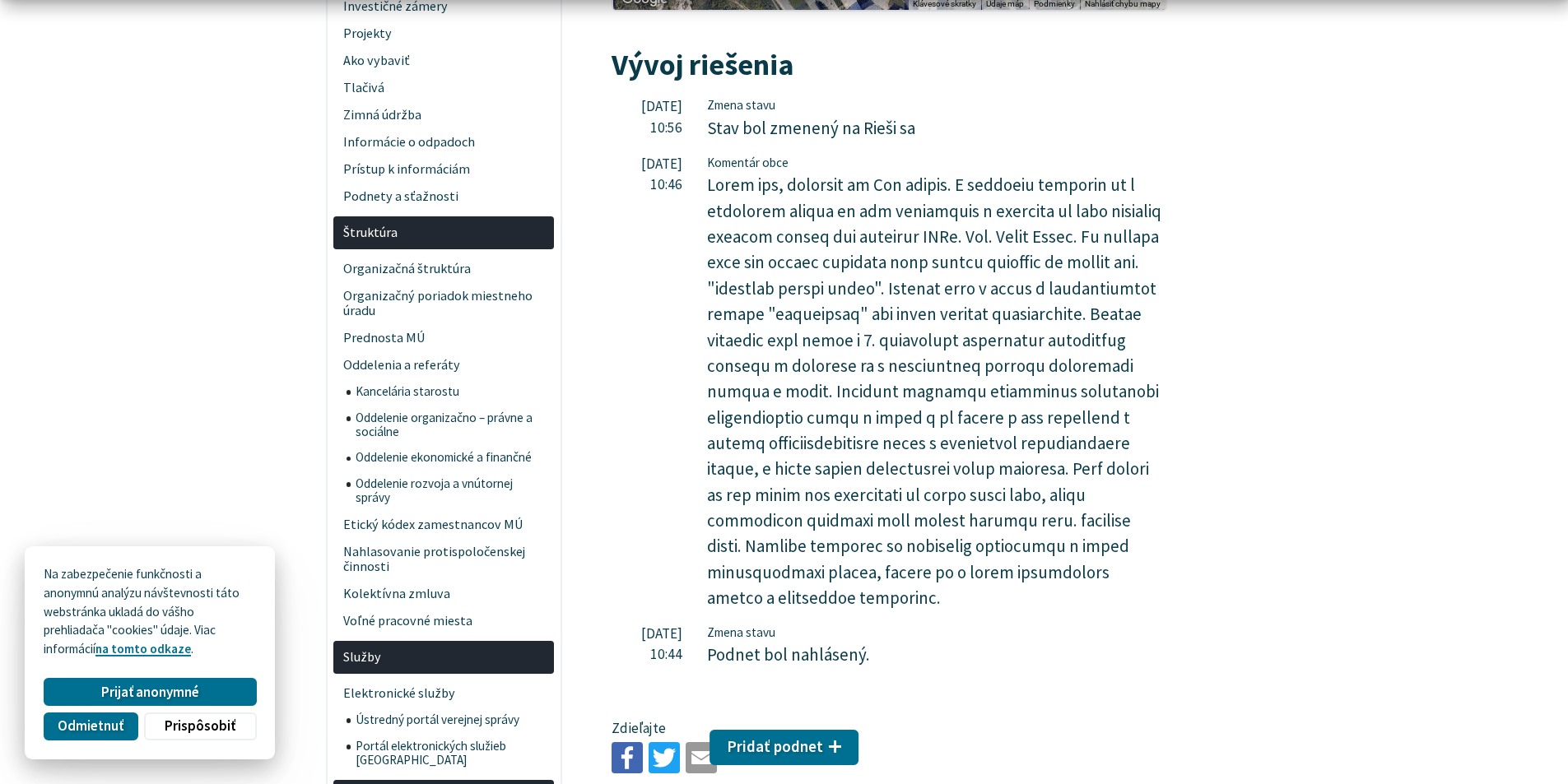
scroll to position [1069, 0]
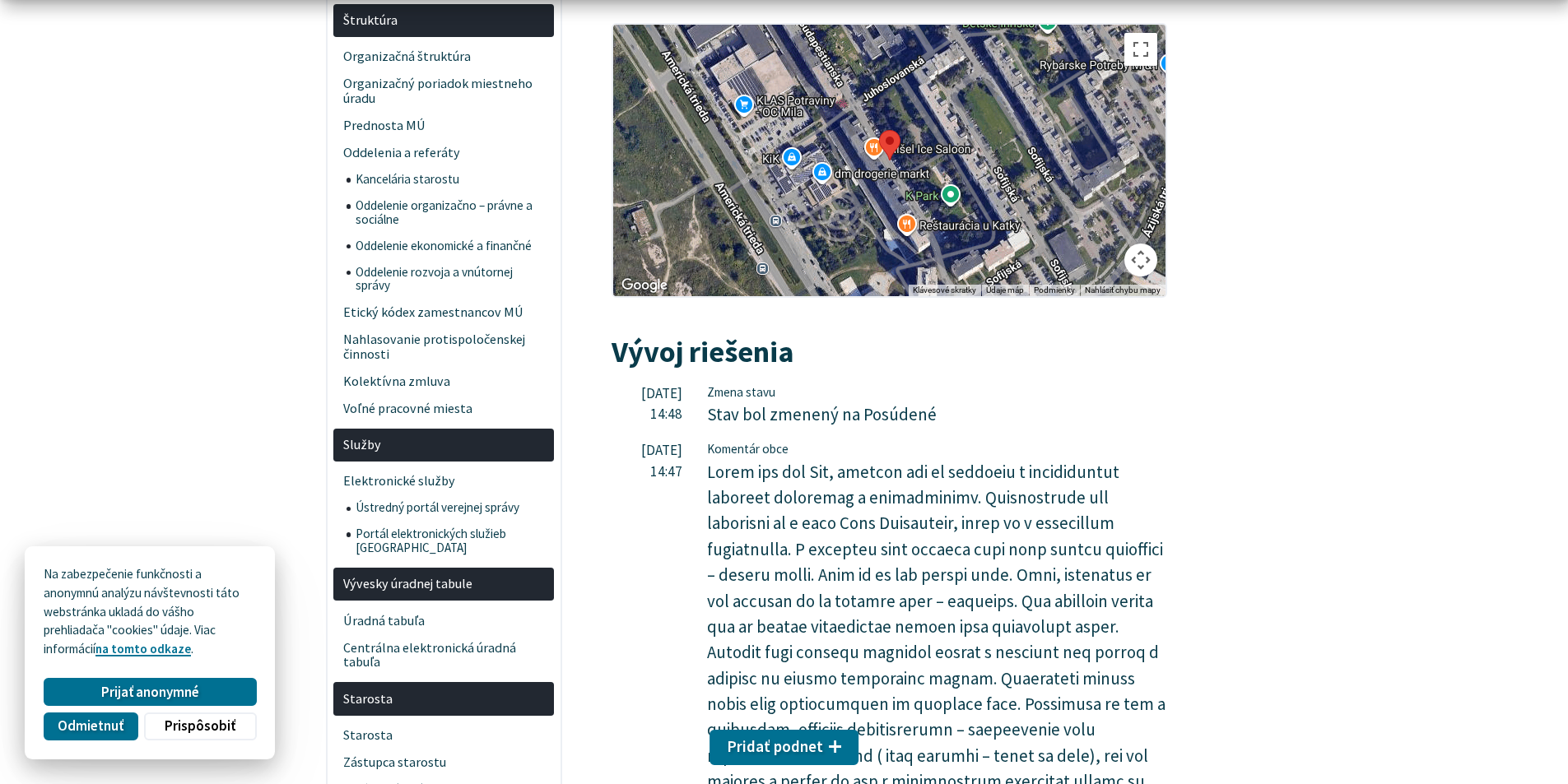
scroll to position [1317, 0]
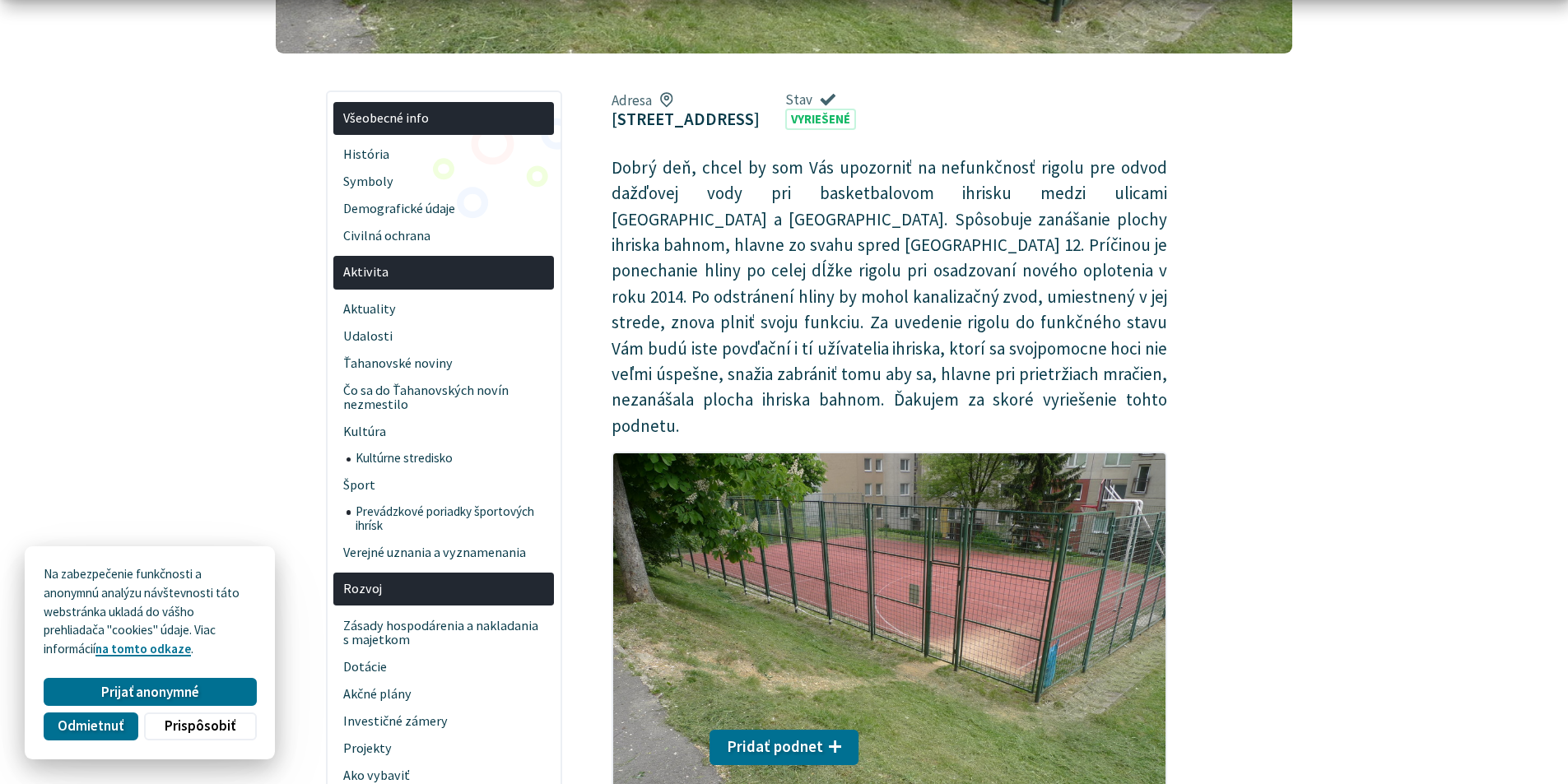
scroll to position [411, 0]
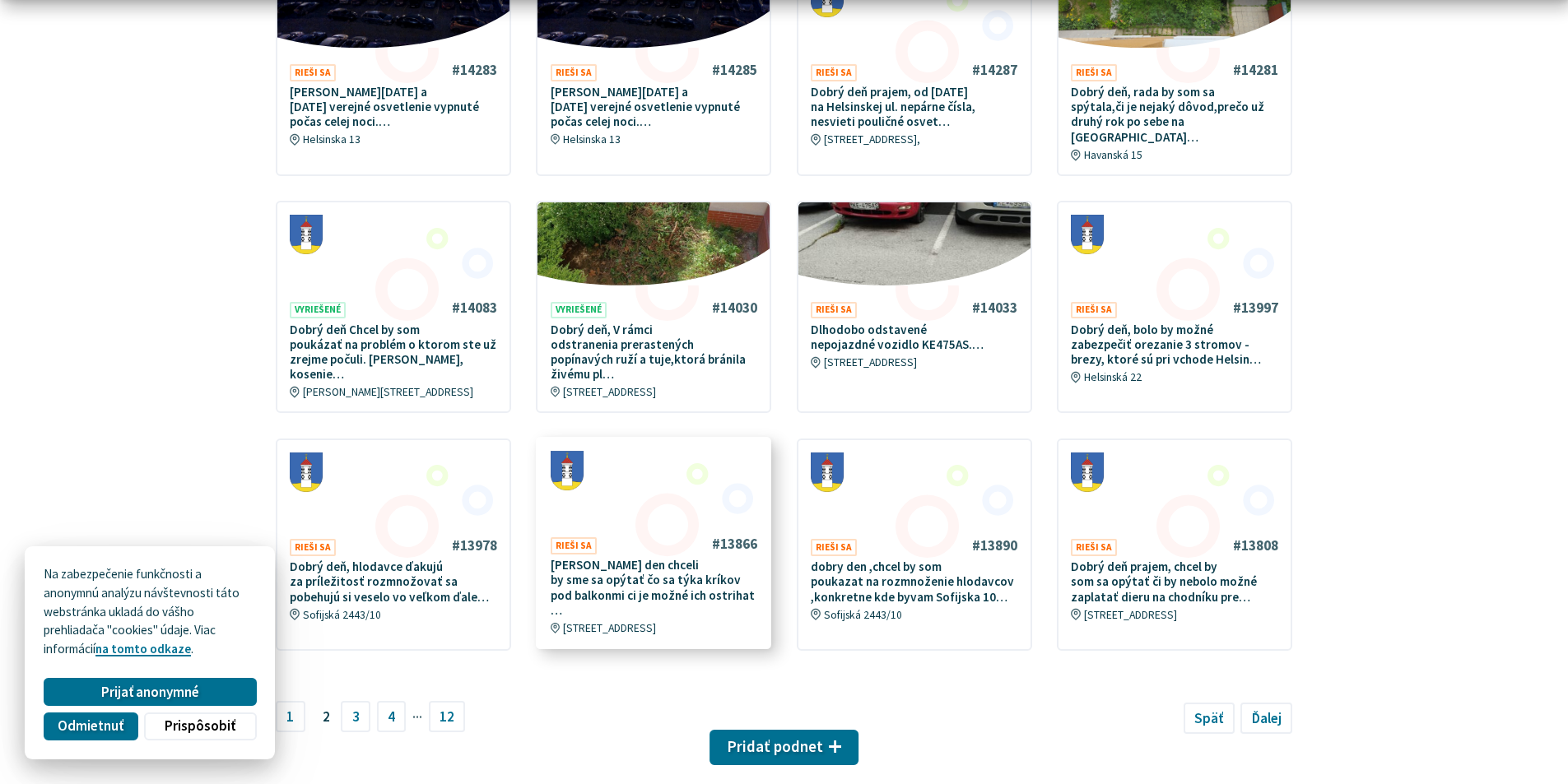
scroll to position [740, 0]
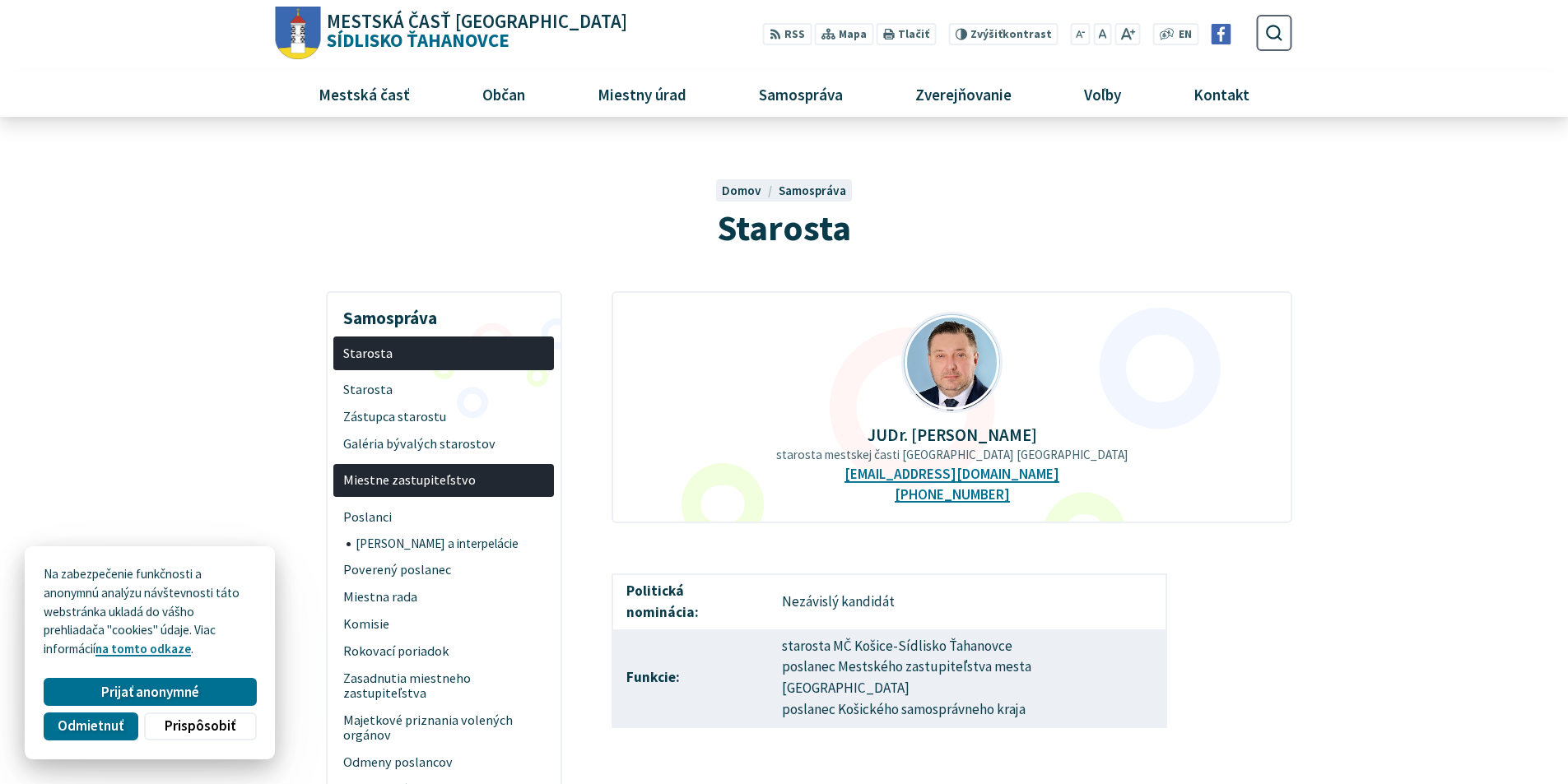
scroll to position [1069, 0]
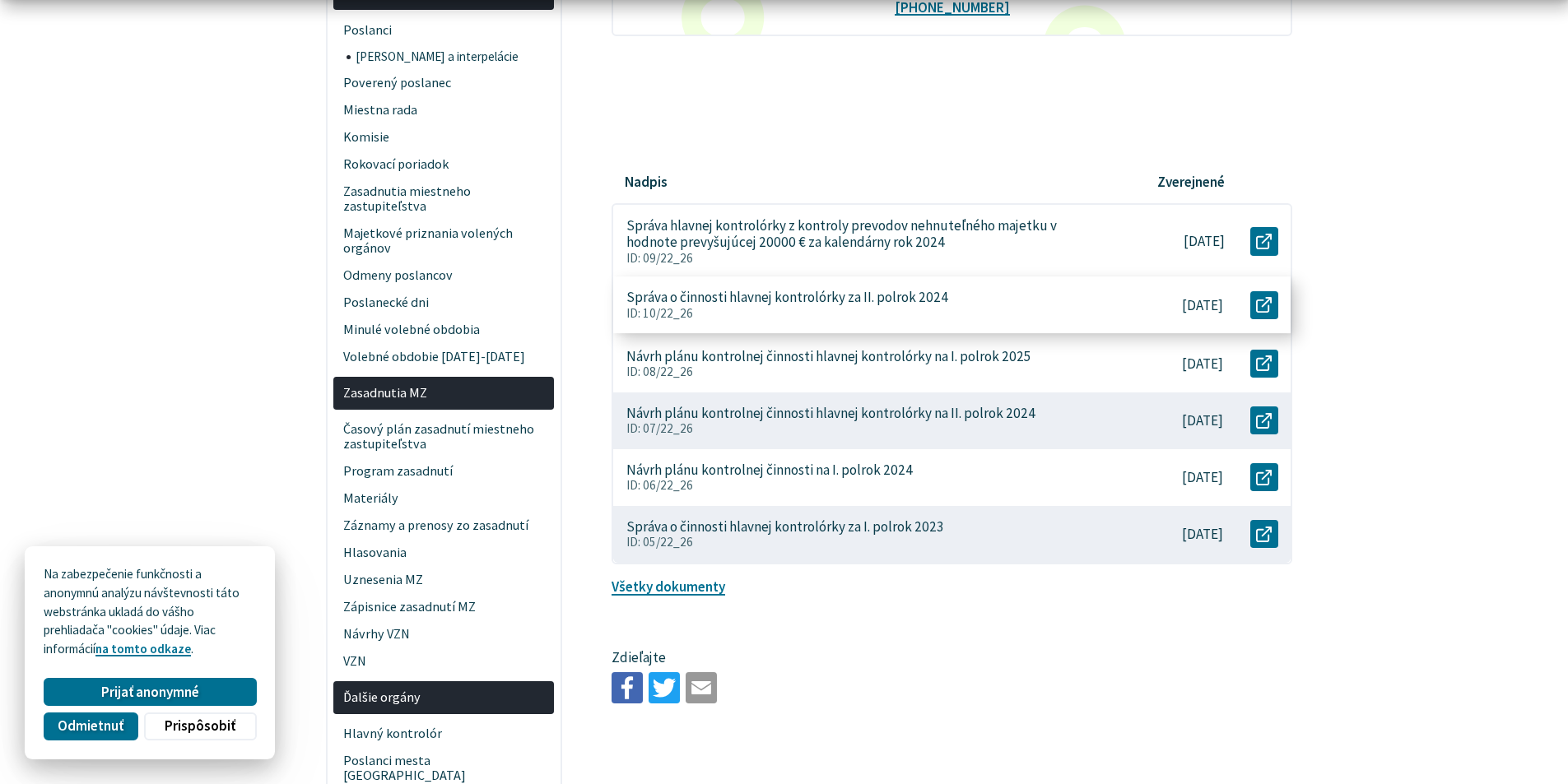
scroll to position [494, 0]
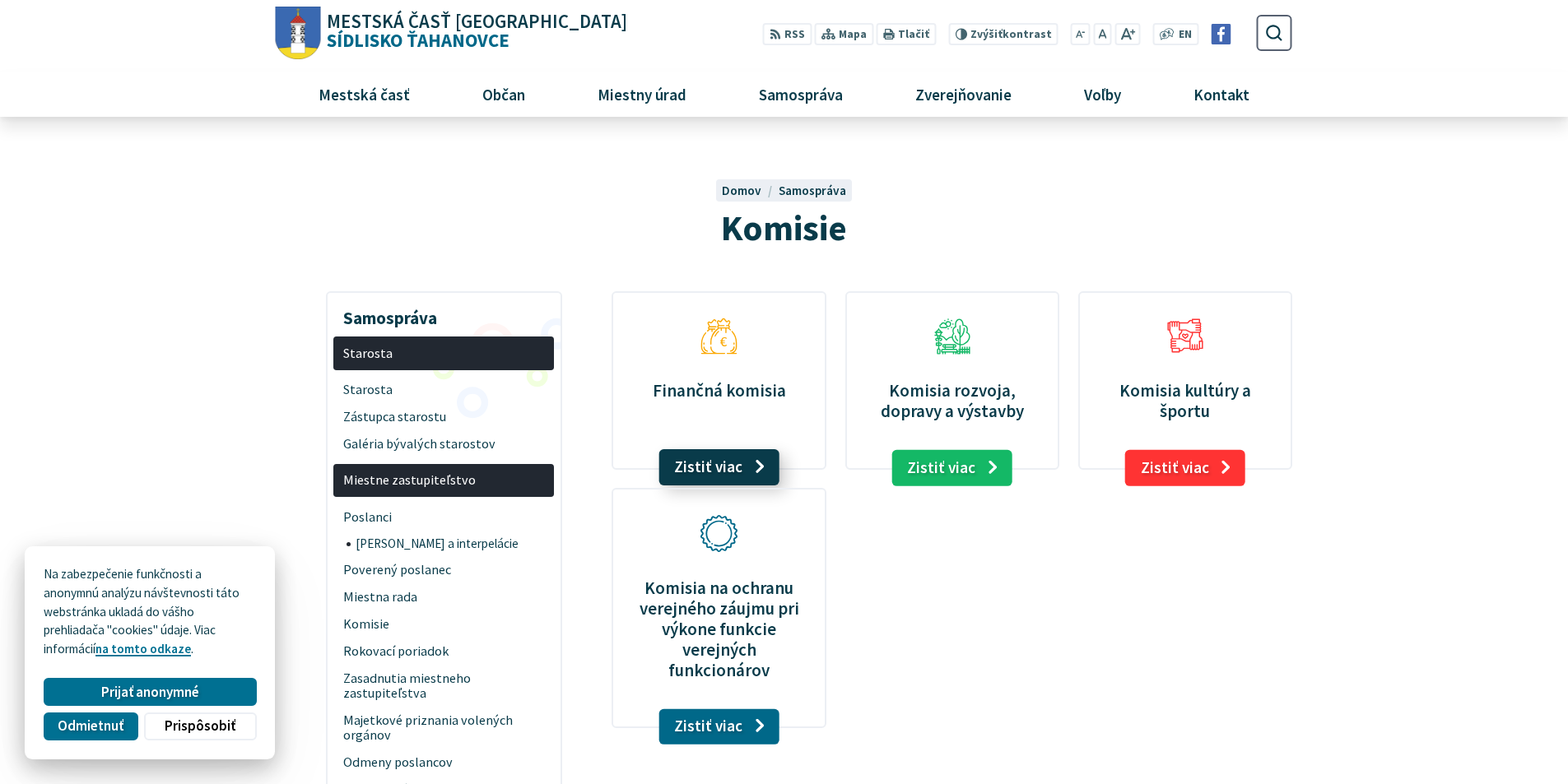
click at [733, 465] on link "Zistiť viac" at bounding box center [719, 467] width 121 height 36
click at [980, 465] on link "Zistiť viac" at bounding box center [952, 467] width 121 height 36
click at [1178, 468] on link "Zistiť viac" at bounding box center [1185, 467] width 121 height 36
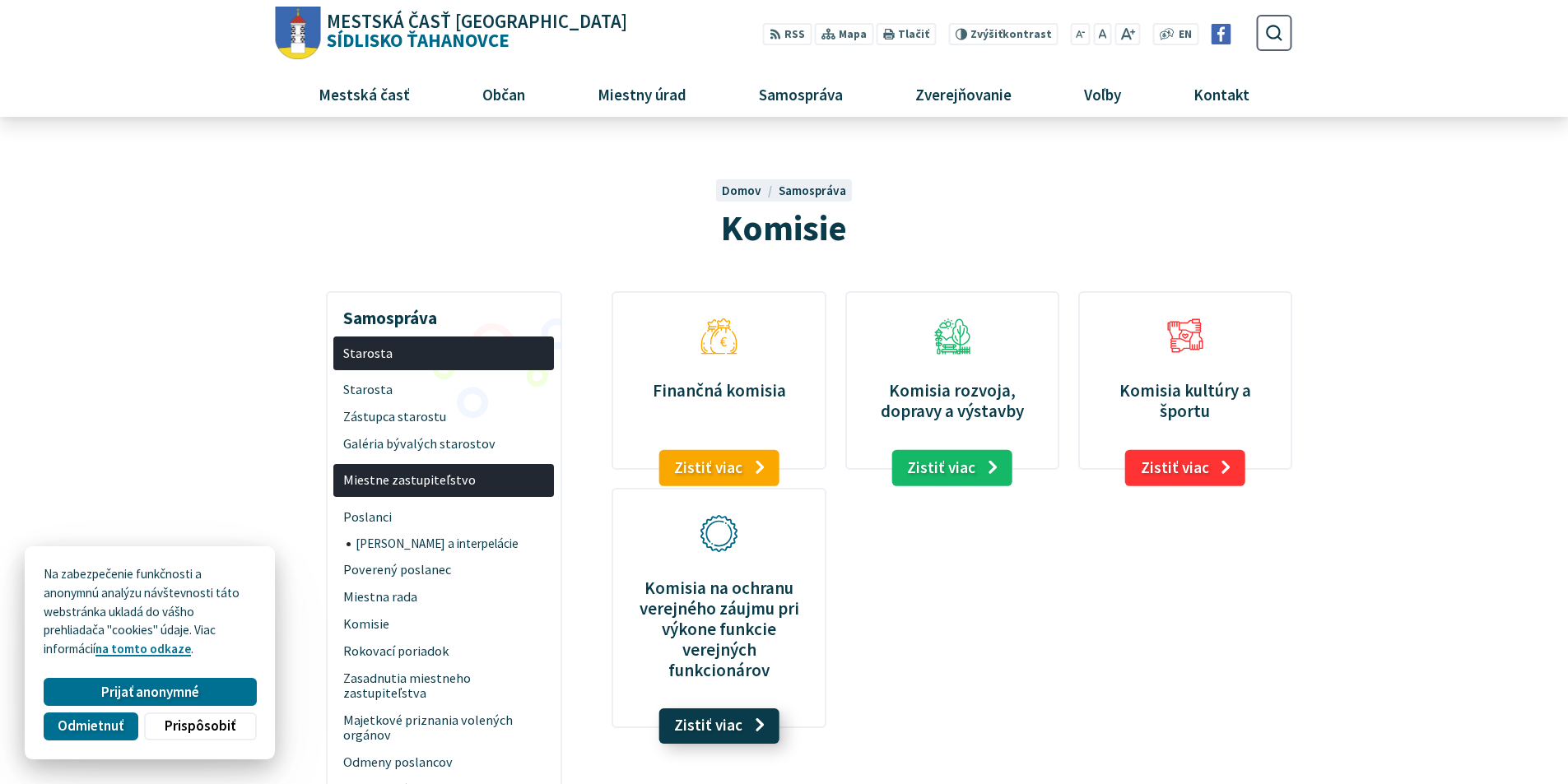
click at [707, 709] on link "Zistiť viac" at bounding box center [719, 726] width 121 height 36
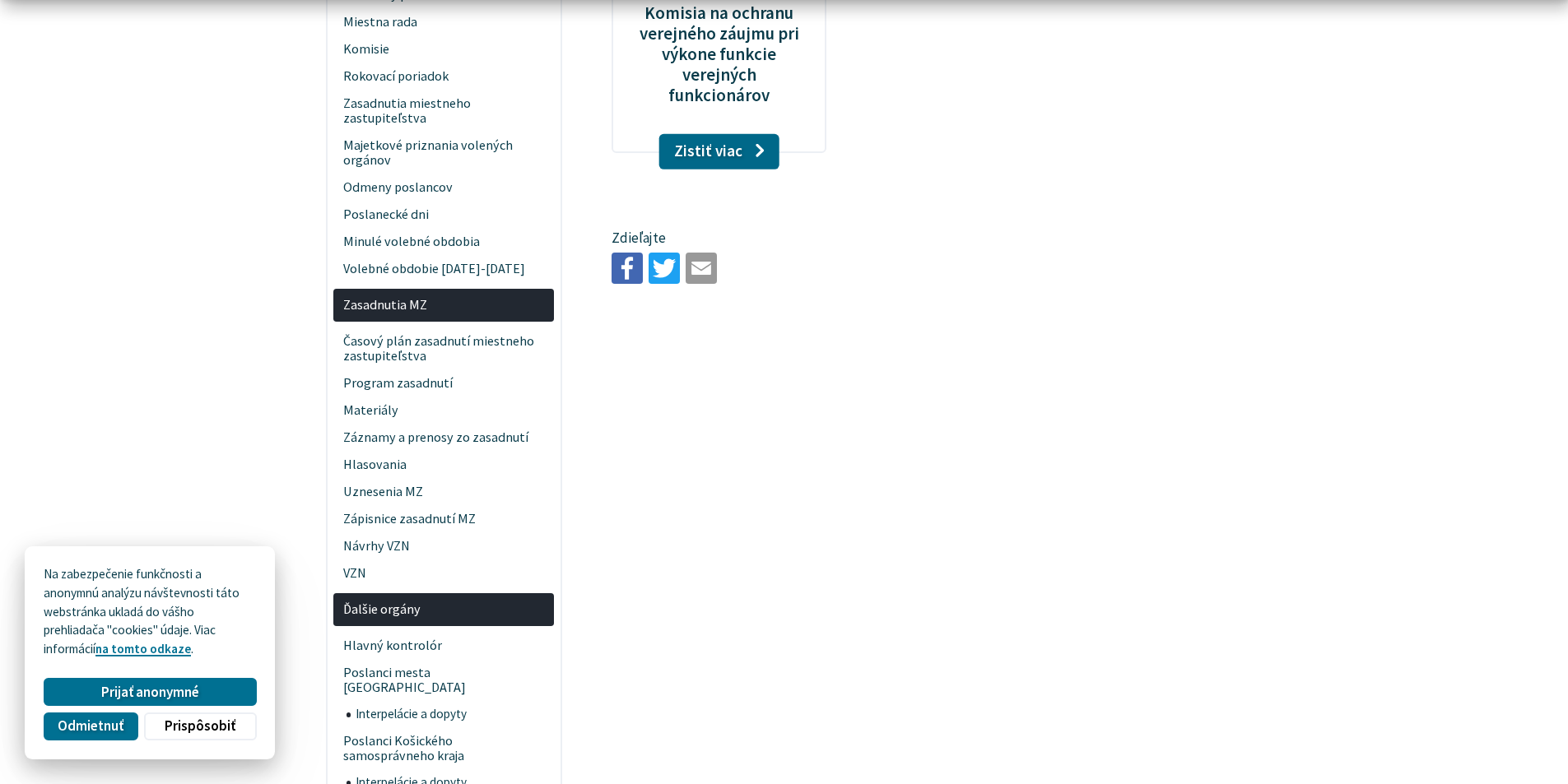
scroll to position [576, 0]
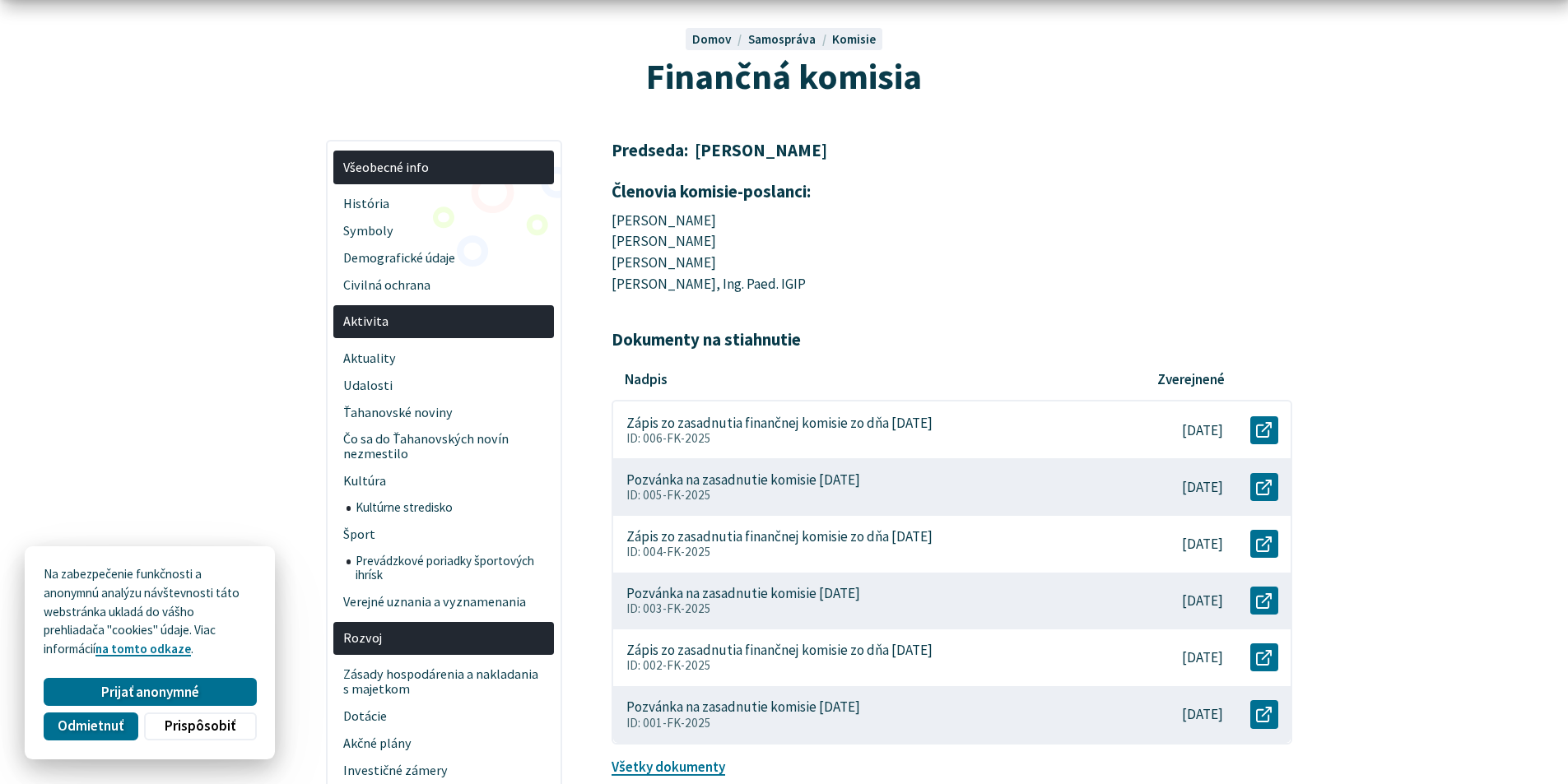
scroll to position [165, 0]
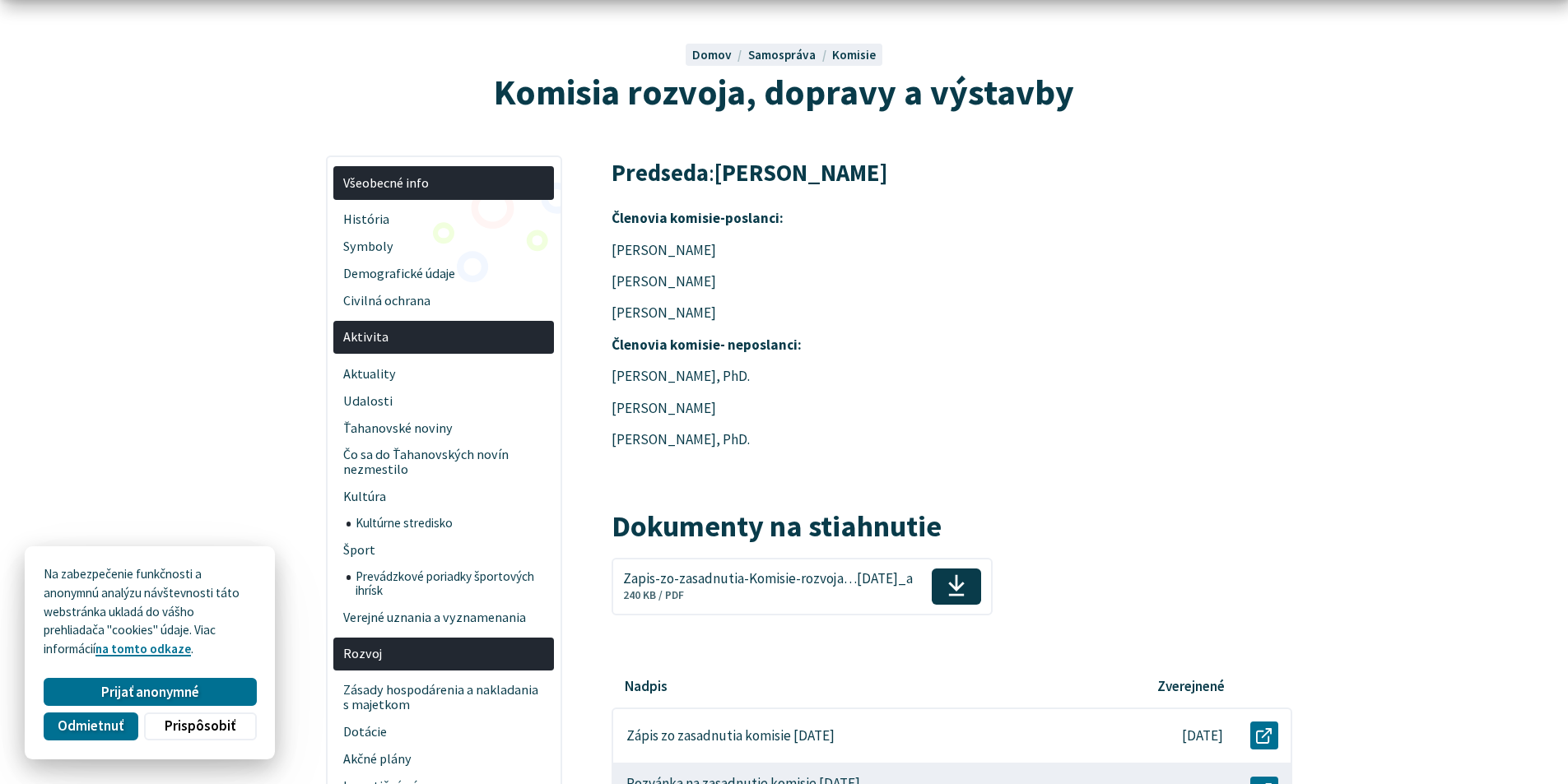
scroll to position [165, 0]
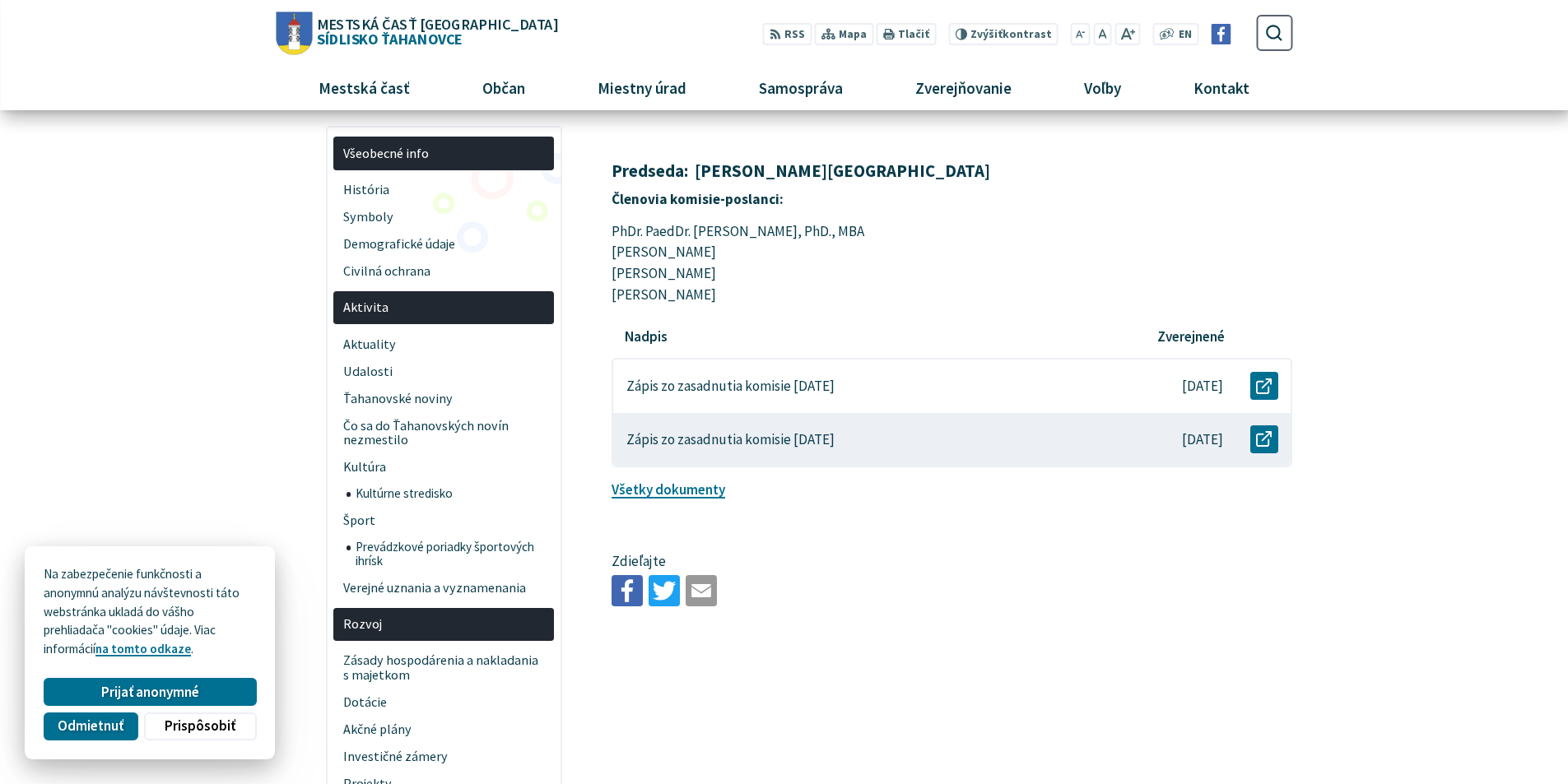
scroll to position [82, 0]
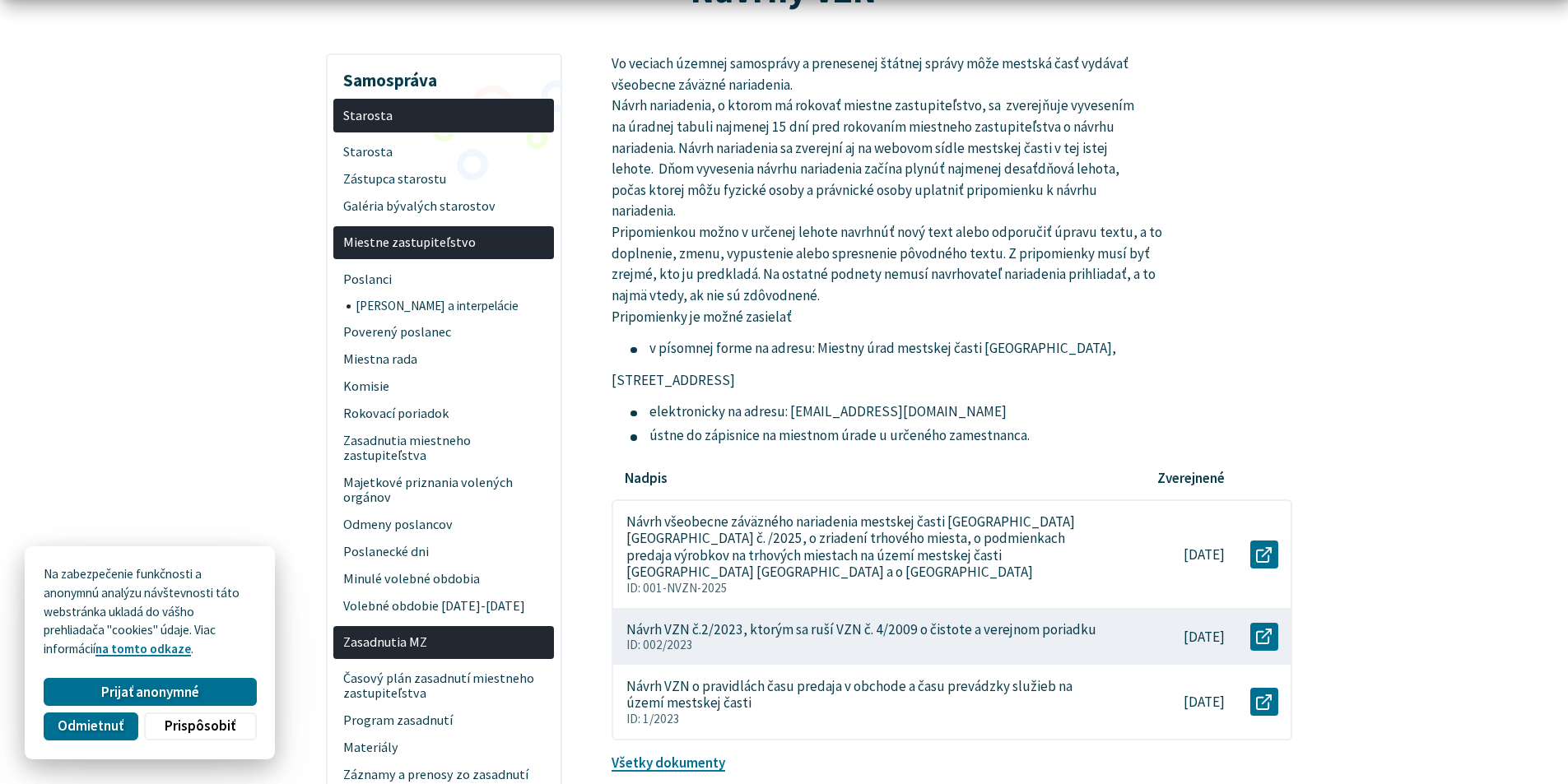
scroll to position [246, 0]
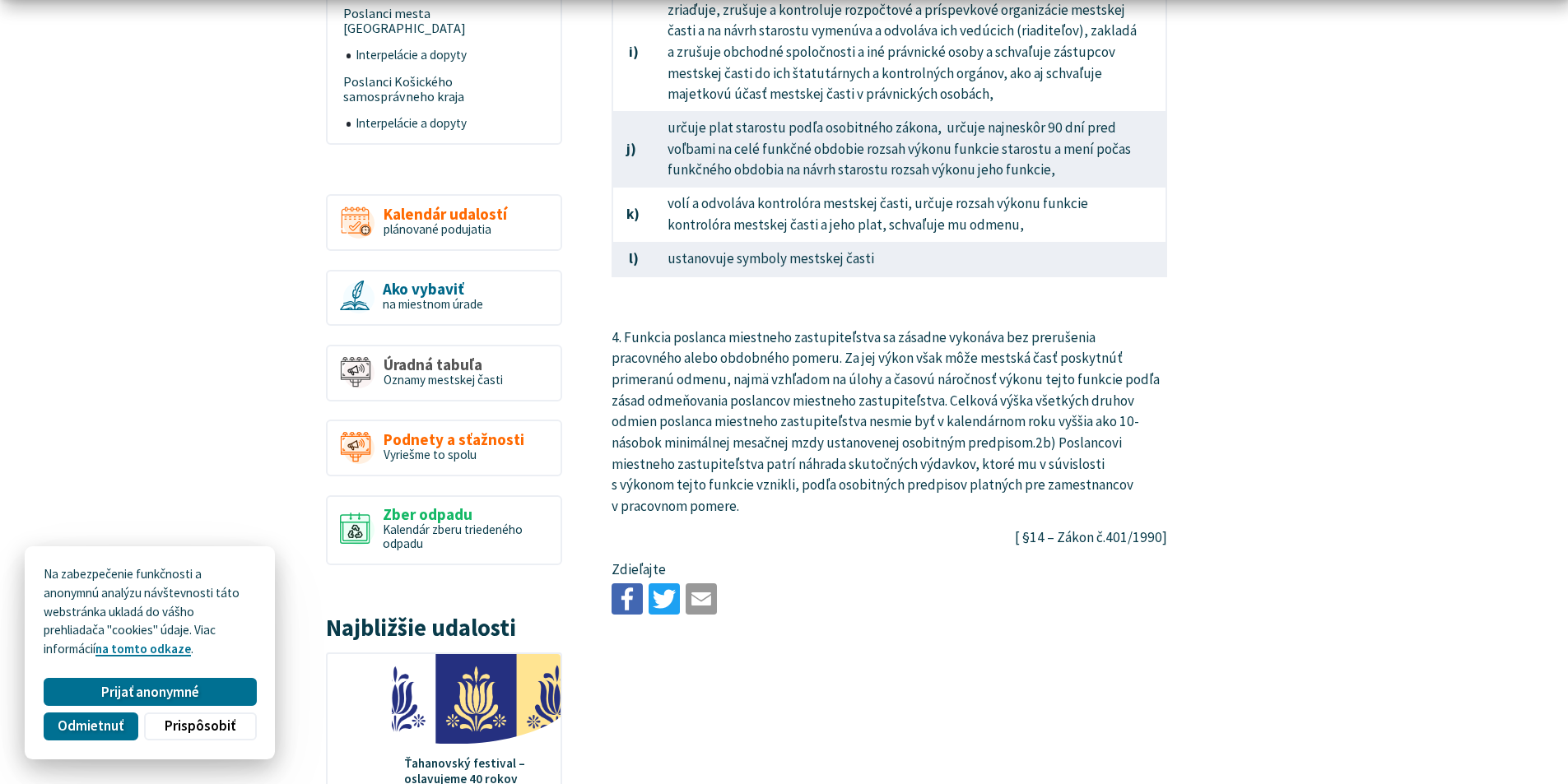
scroll to position [1563, 0]
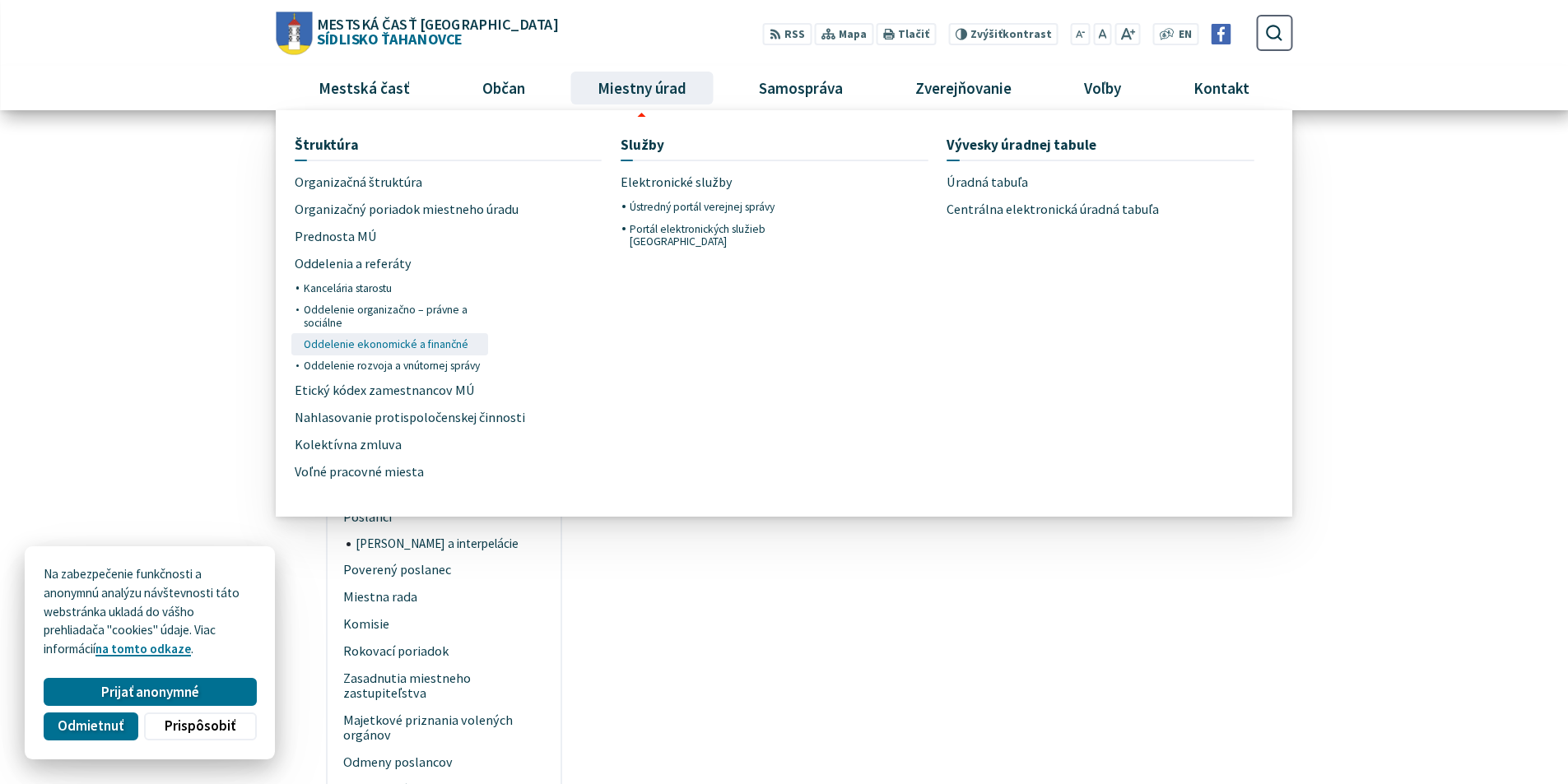
click at [369, 338] on span "Oddelenie ekonomické a finančné" at bounding box center [386, 343] width 165 height 21
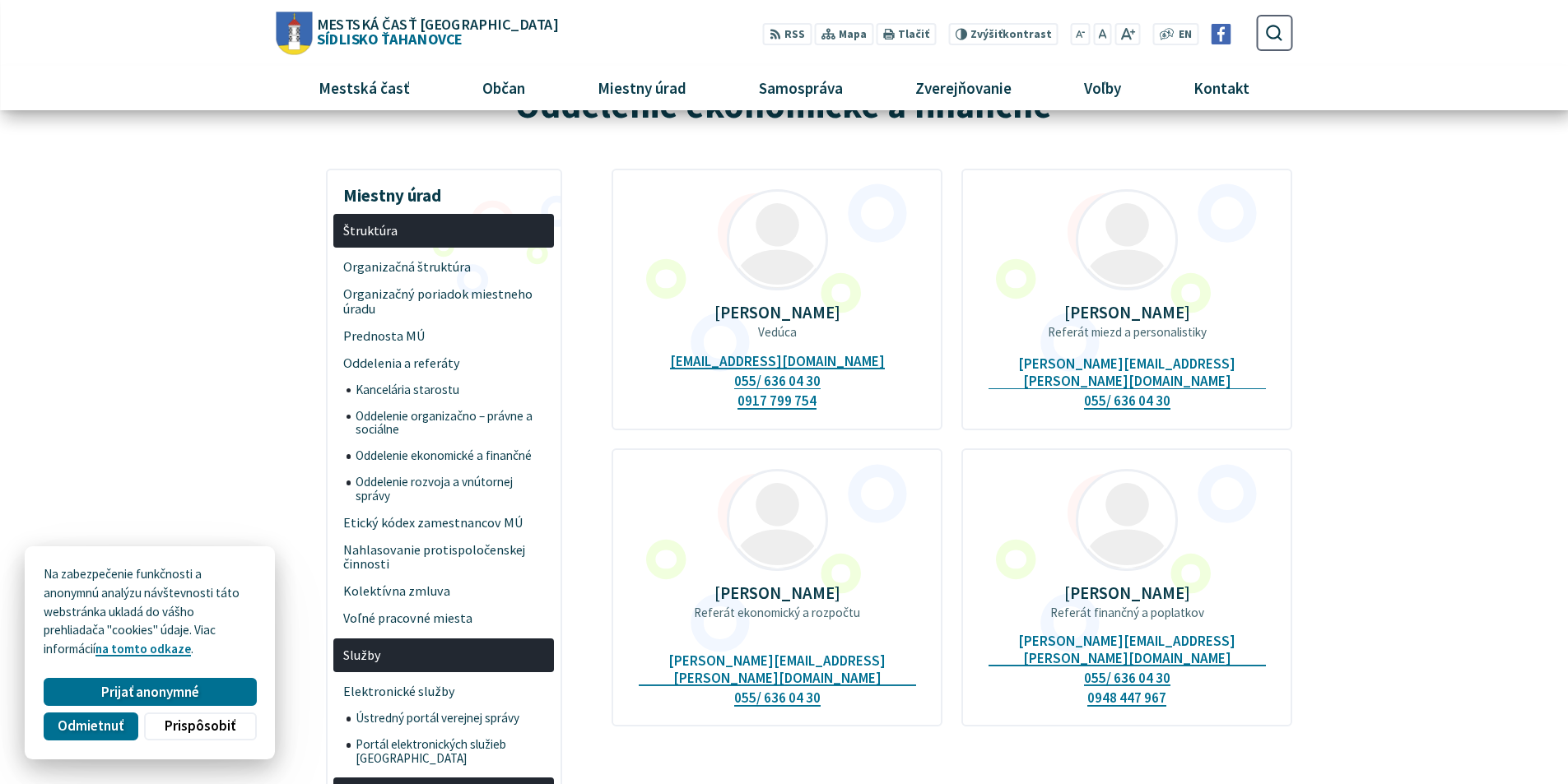
scroll to position [82, 0]
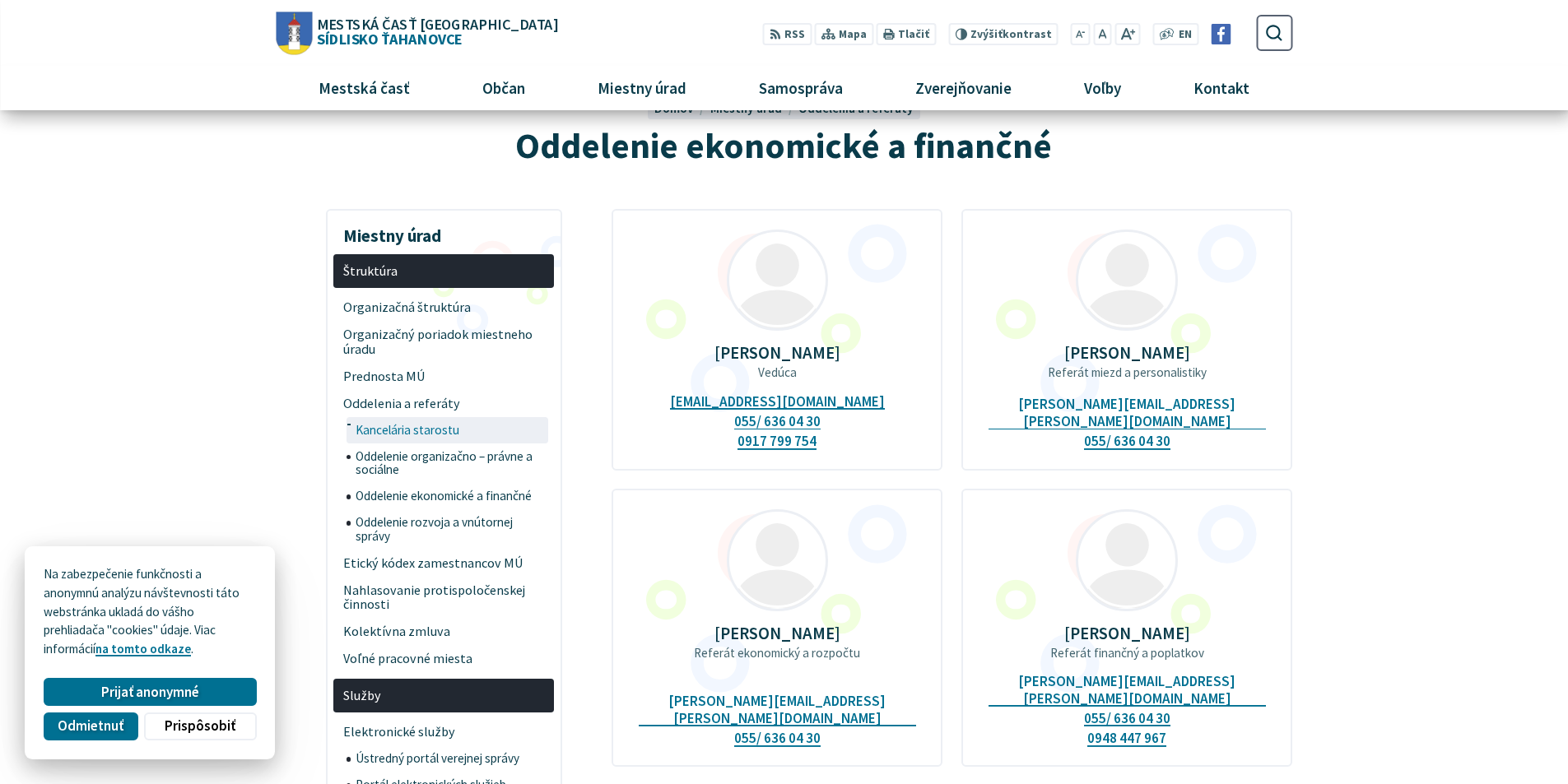
click at [413, 426] on span "Kancelária starostu" at bounding box center [450, 430] width 189 height 27
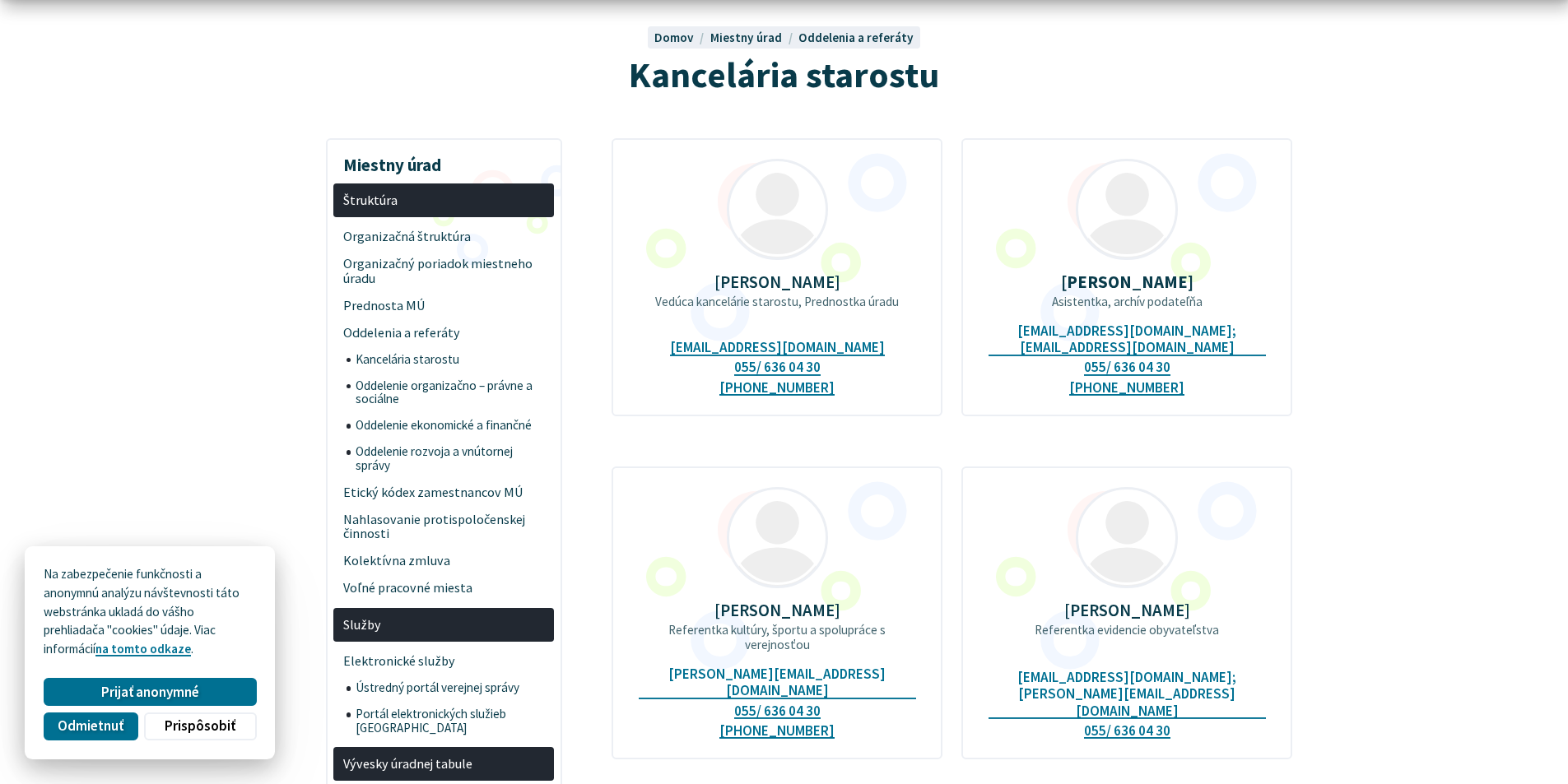
scroll to position [165, 0]
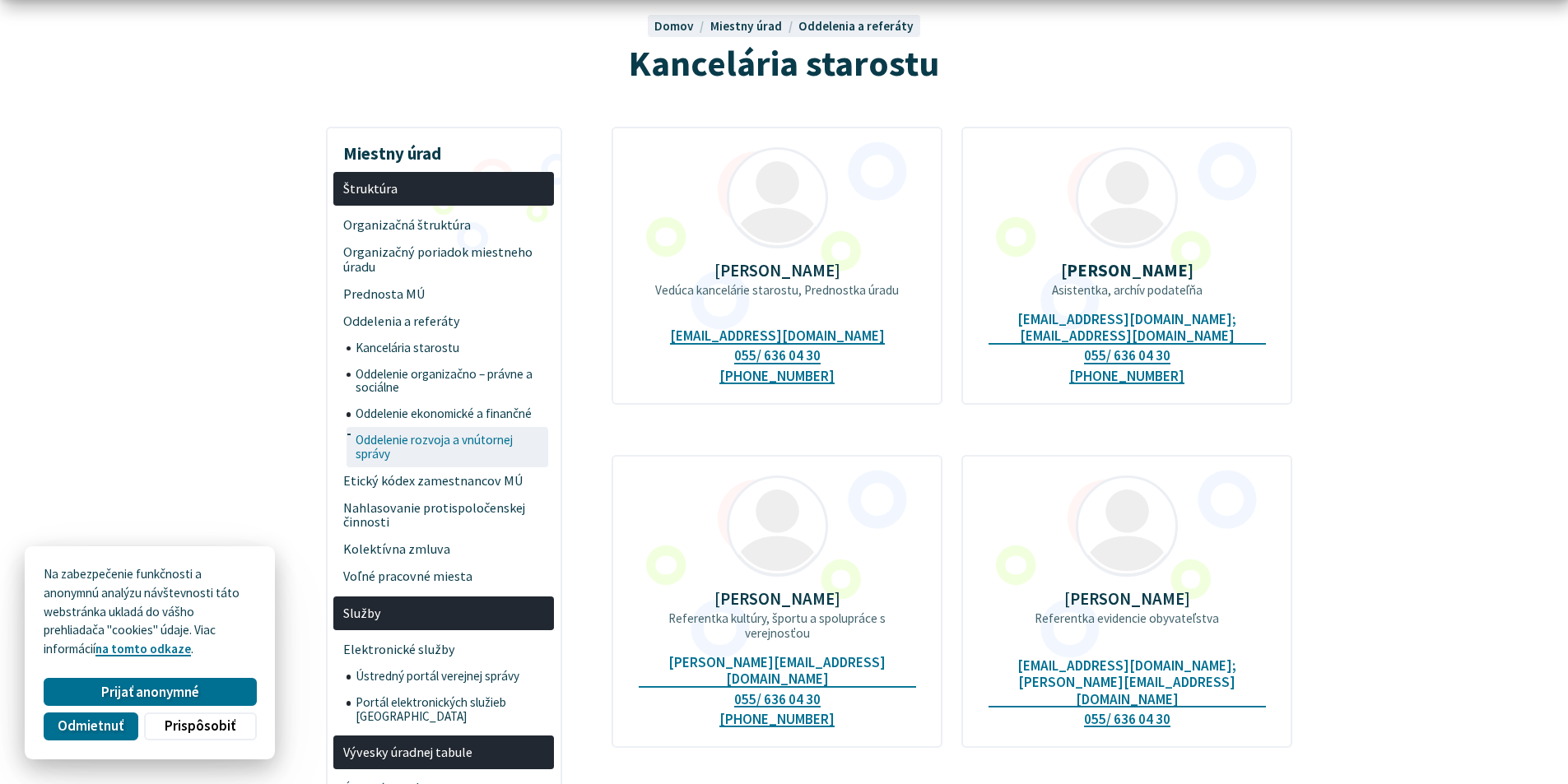
click at [419, 455] on span "Oddelenie rozvoja a vnútornej správy" at bounding box center [450, 447] width 189 height 40
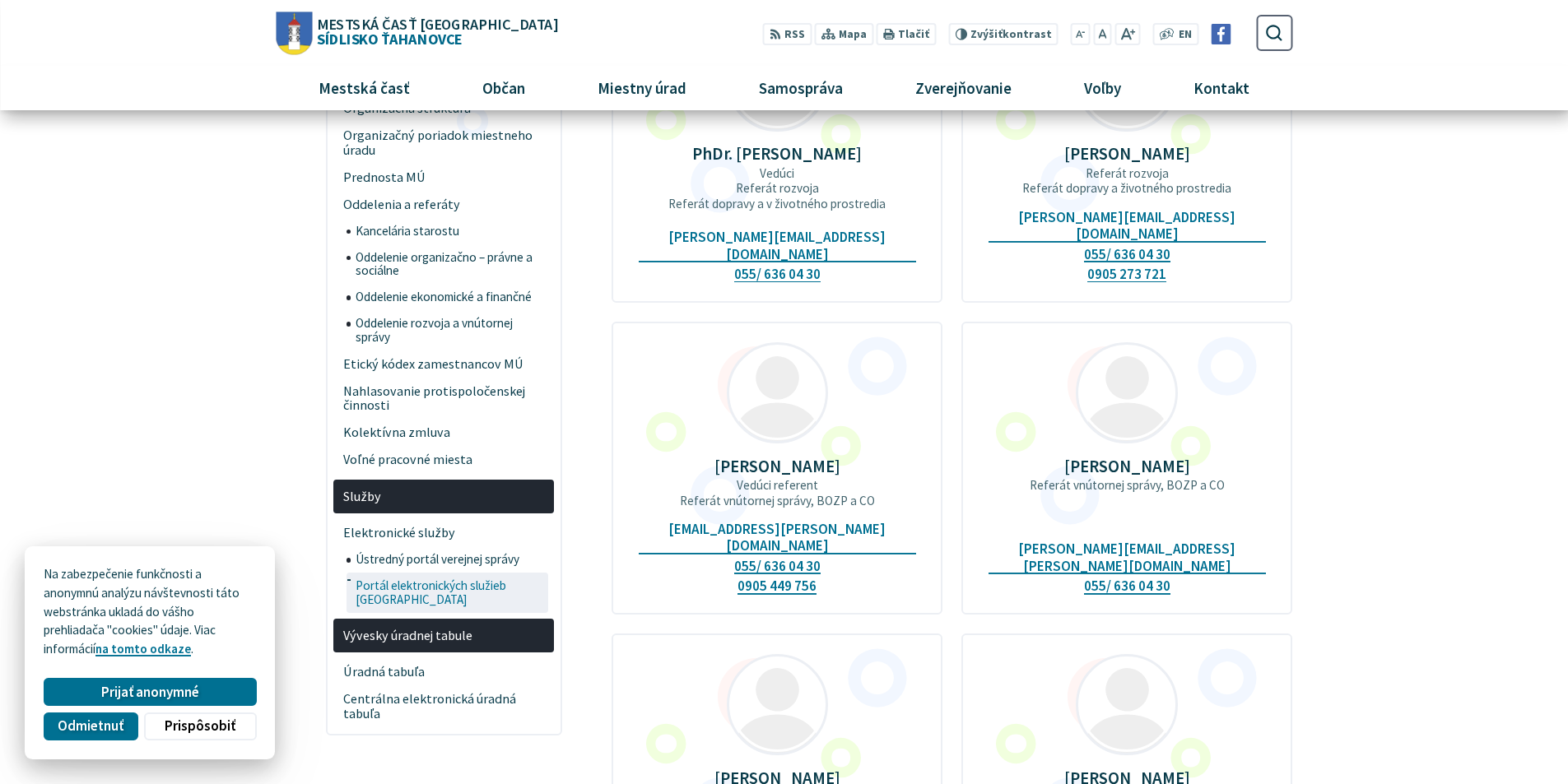
scroll to position [246, 0]
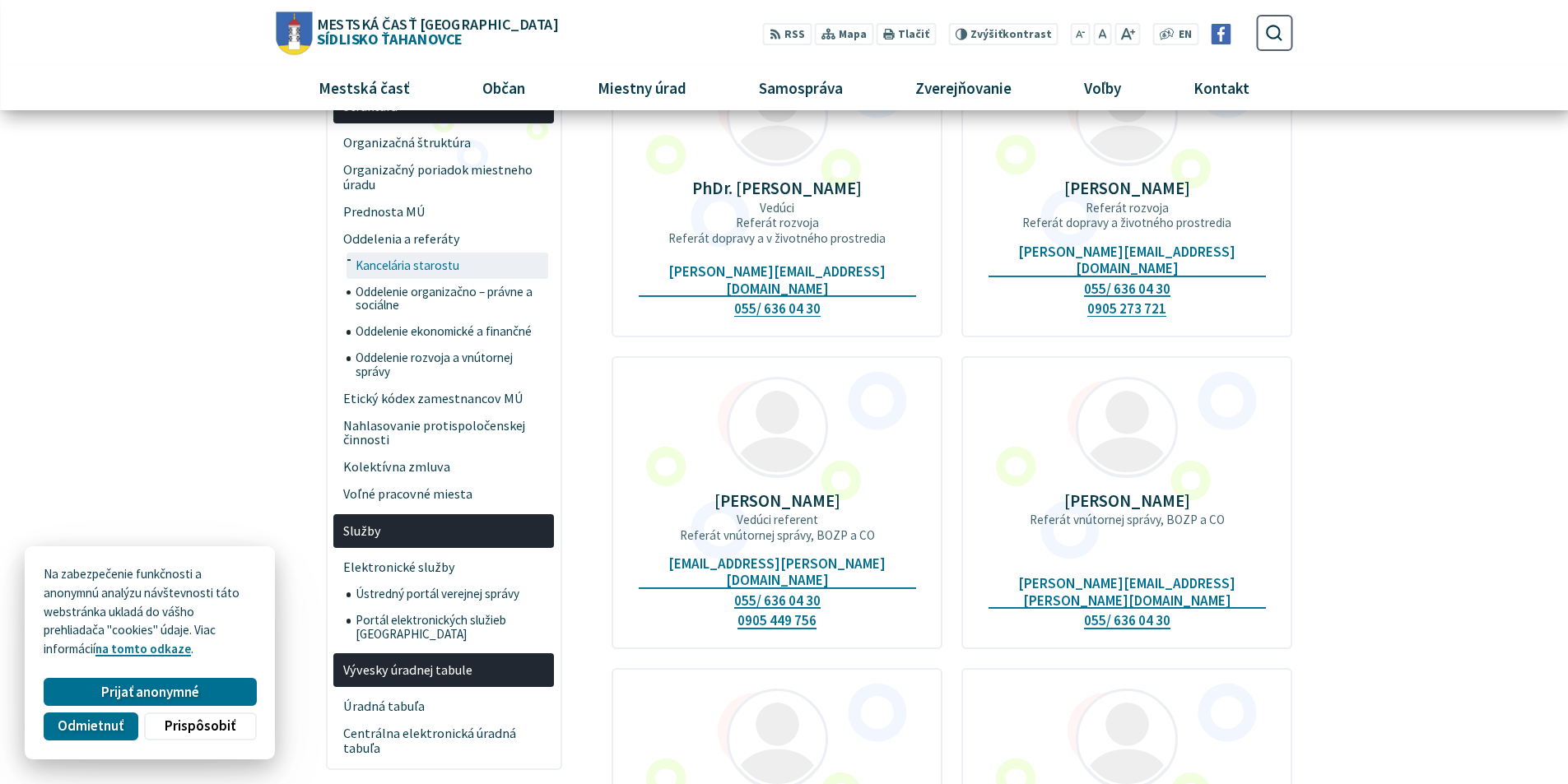
click at [403, 265] on span "Kancelária starostu" at bounding box center [450, 265] width 189 height 27
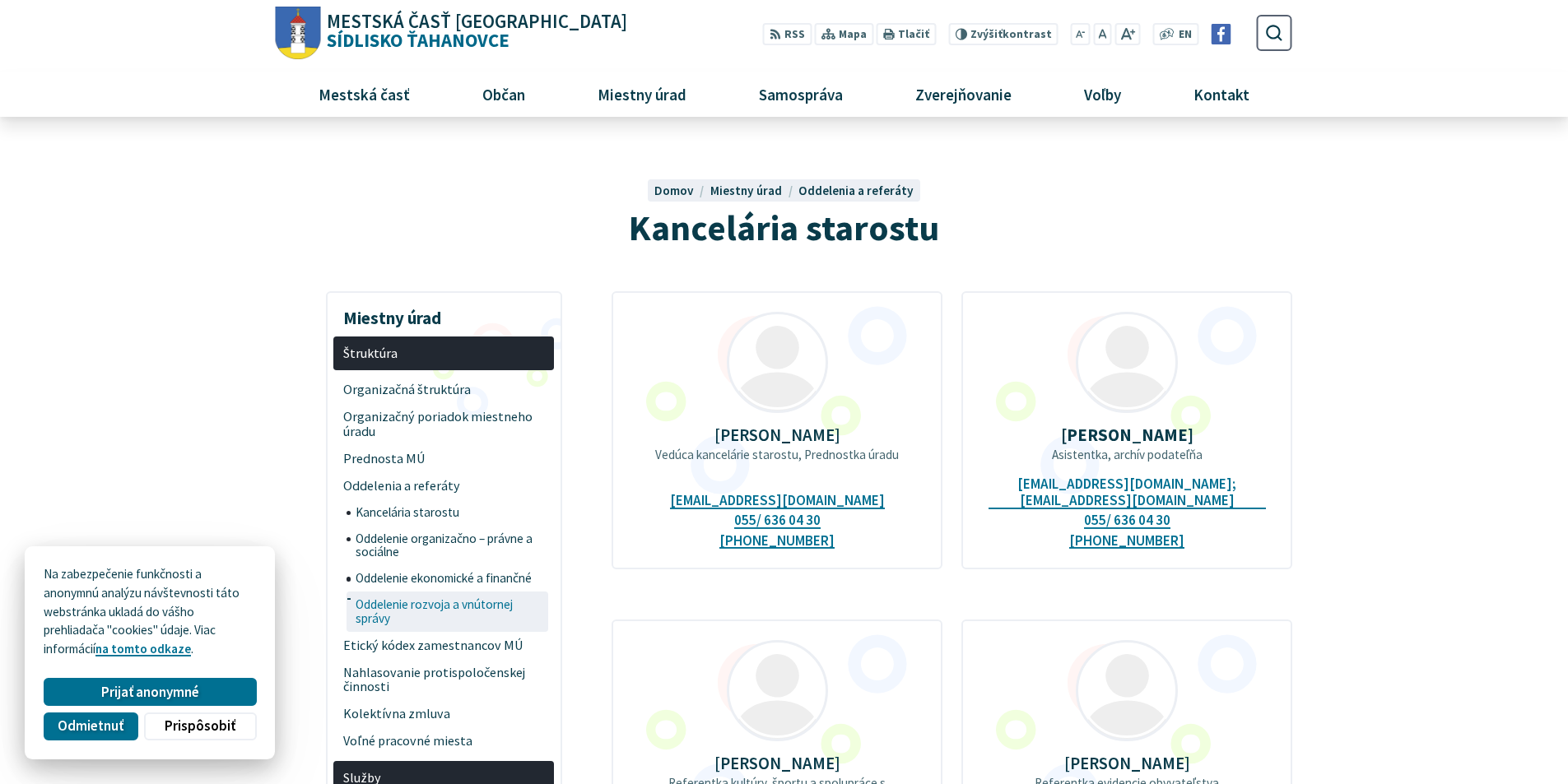
click at [405, 611] on span "Oddelenie rozvoja a vnútornej správy" at bounding box center [450, 612] width 189 height 40
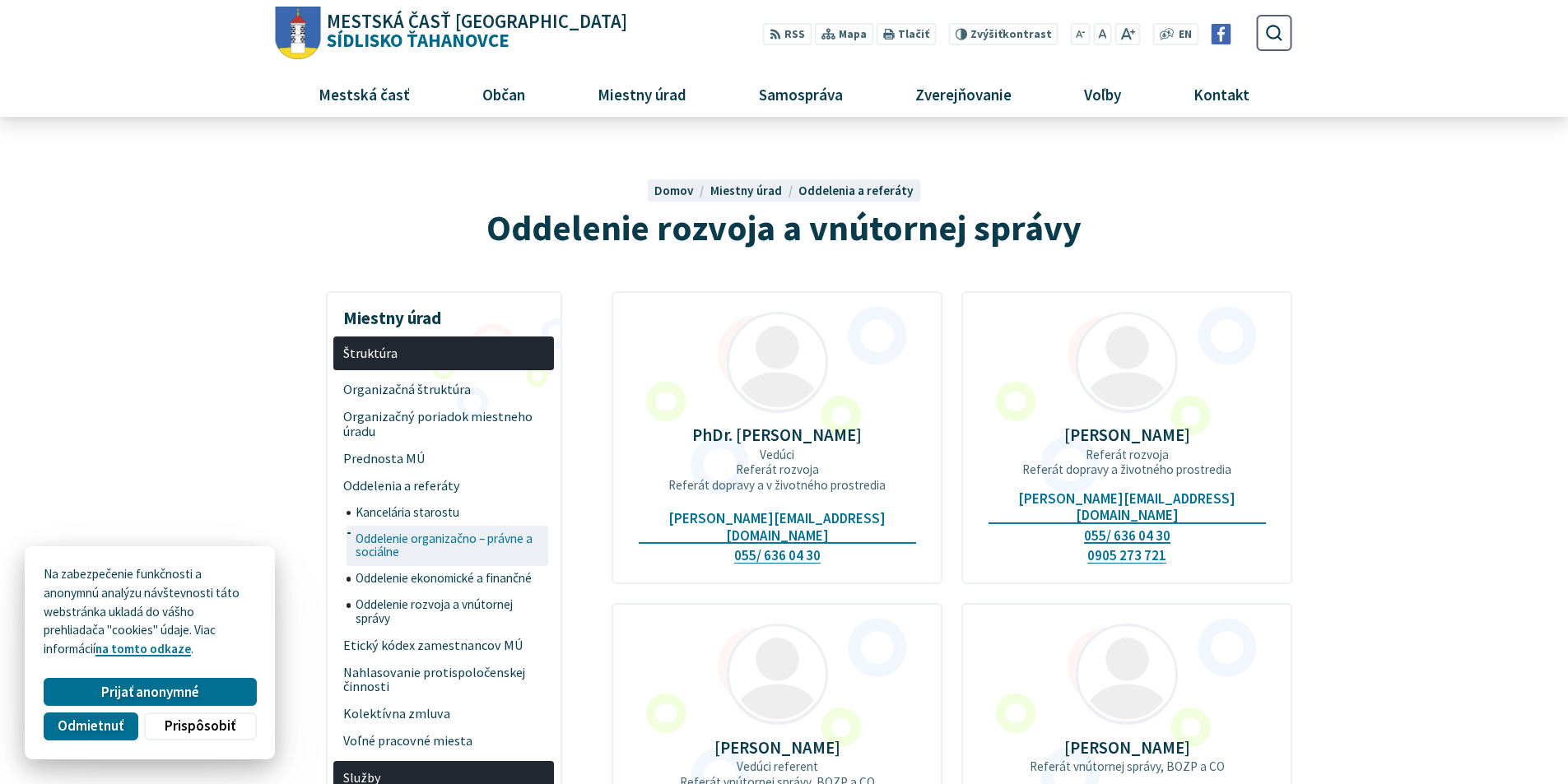
click at [437, 538] on span "Oddelenie organizačno – právne a sociálne" at bounding box center [450, 546] width 189 height 40
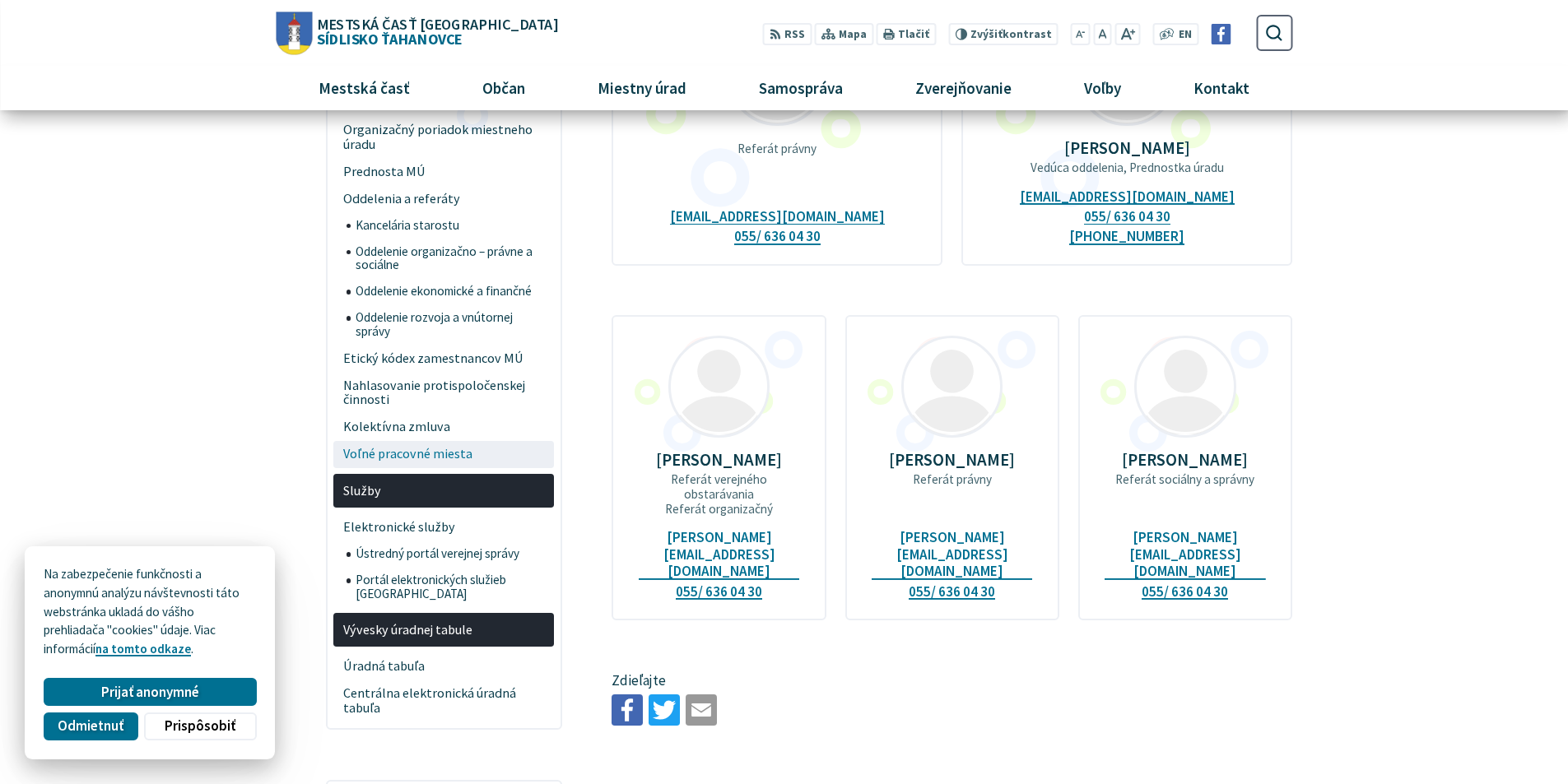
scroll to position [246, 0]
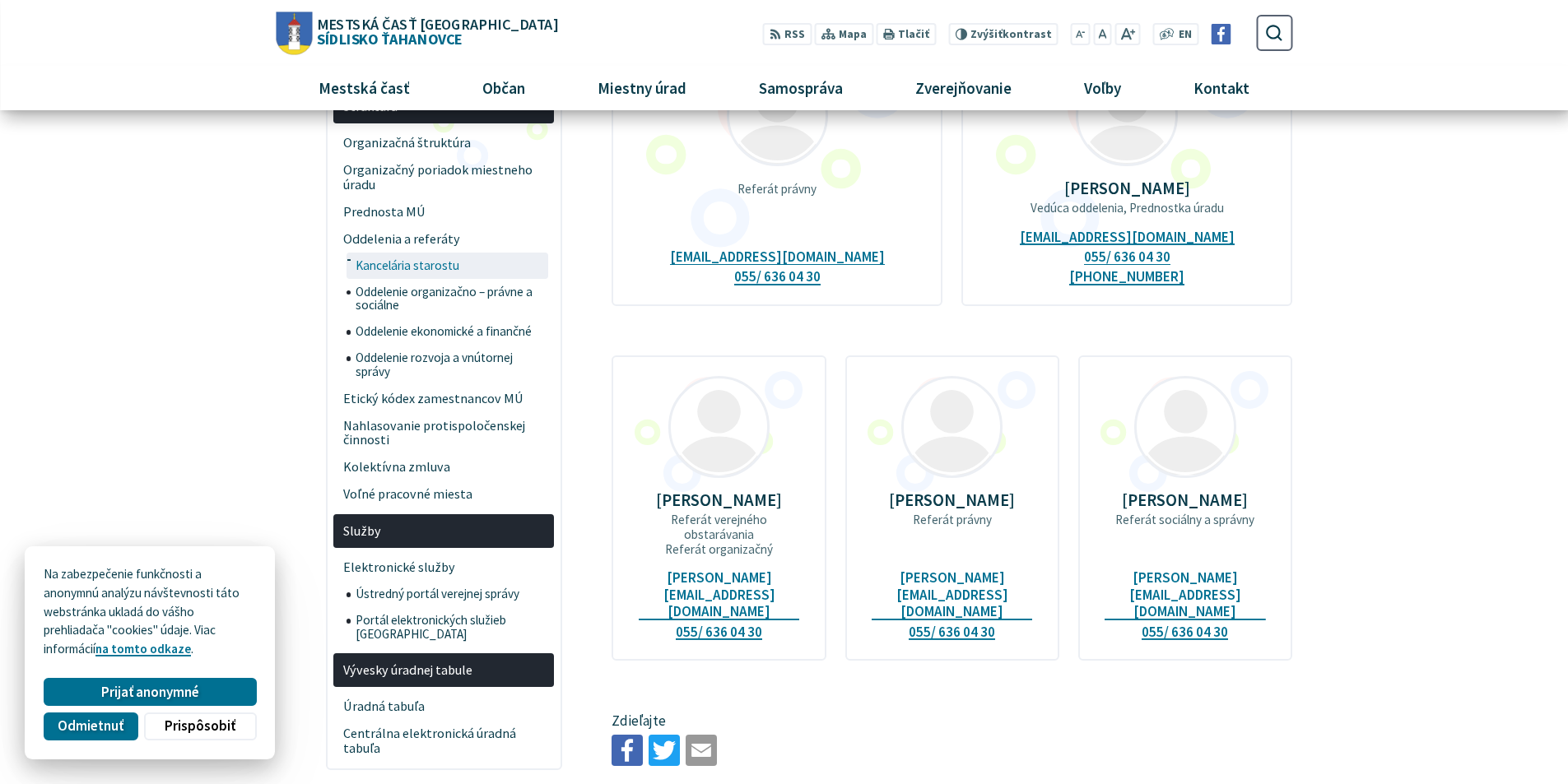
click at [402, 267] on span "Kancelária starostu" at bounding box center [450, 265] width 189 height 27
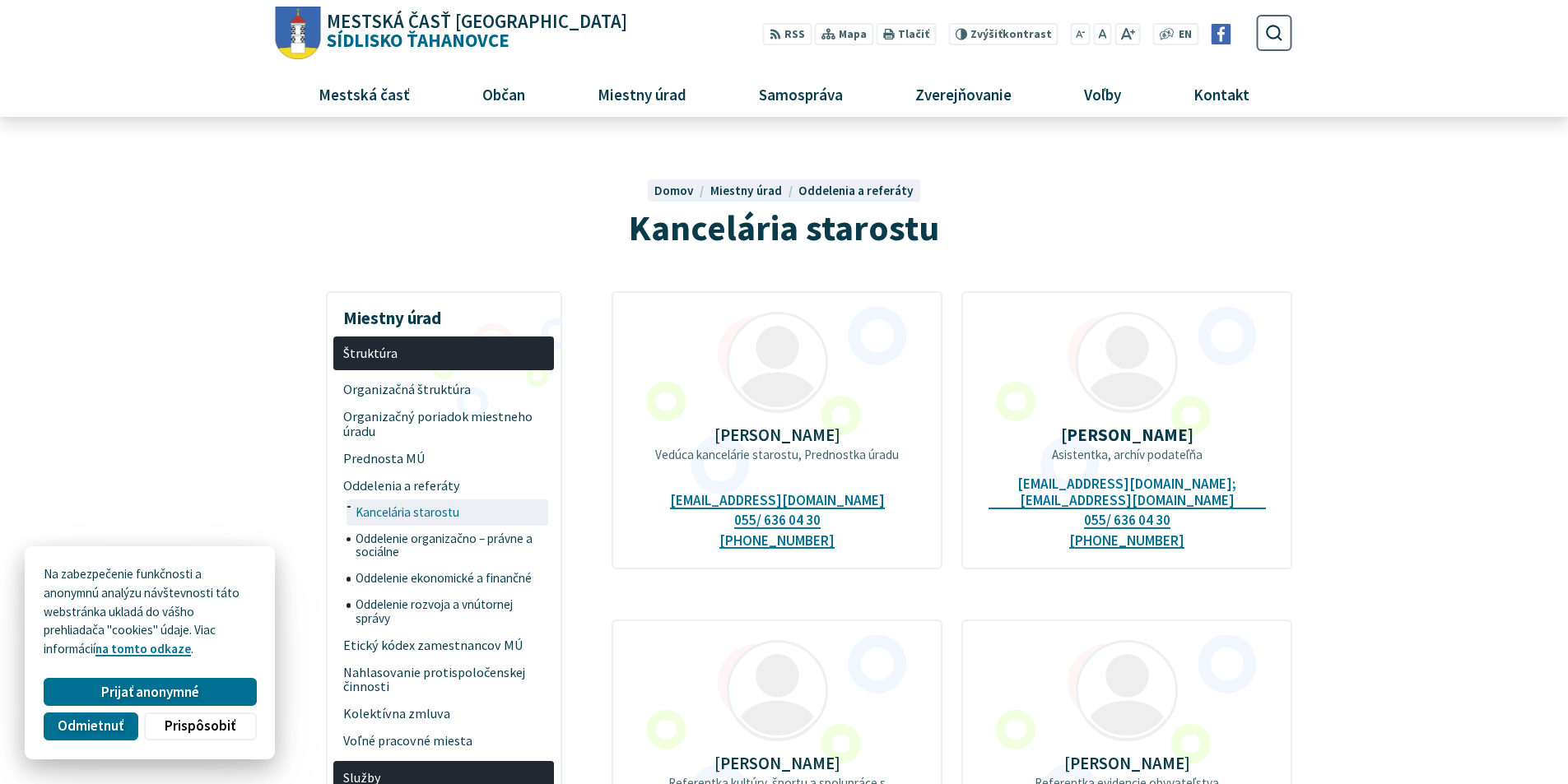
click at [427, 516] on span "Kancelária starostu" at bounding box center [450, 513] width 189 height 27
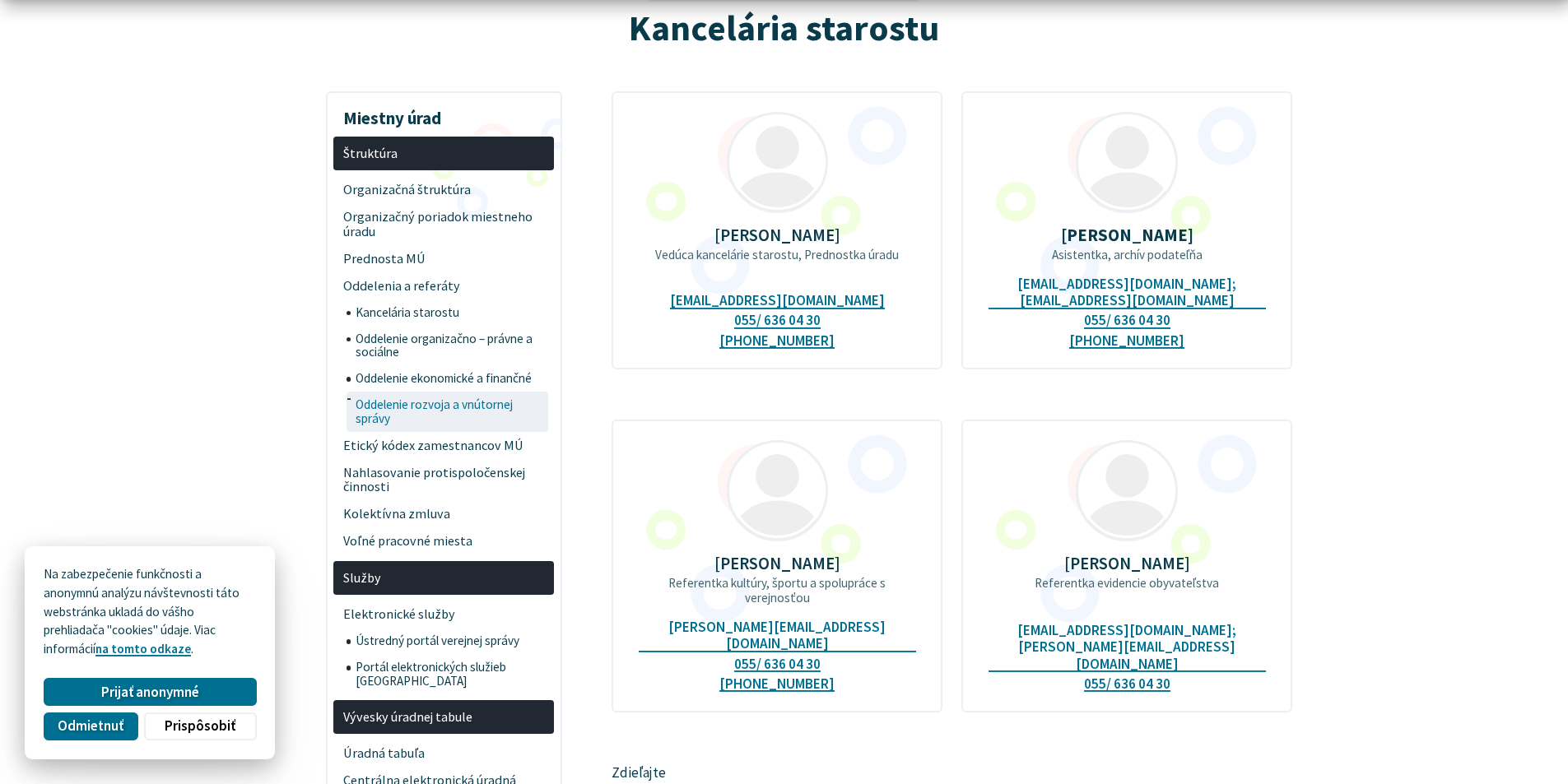
scroll to position [246, 0]
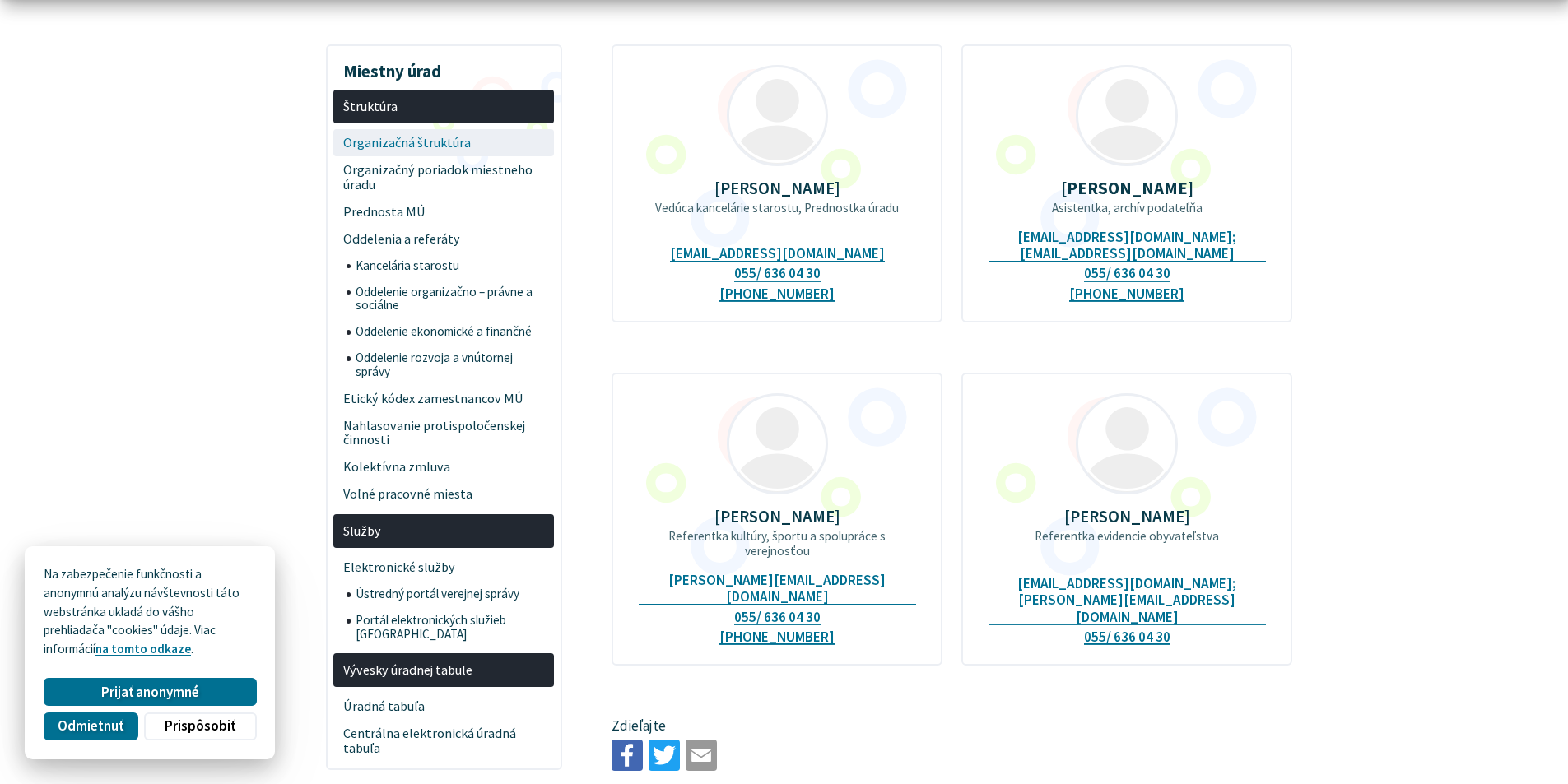
click at [377, 143] on span "Organizačná štruktúra" at bounding box center [445, 143] width 202 height 28
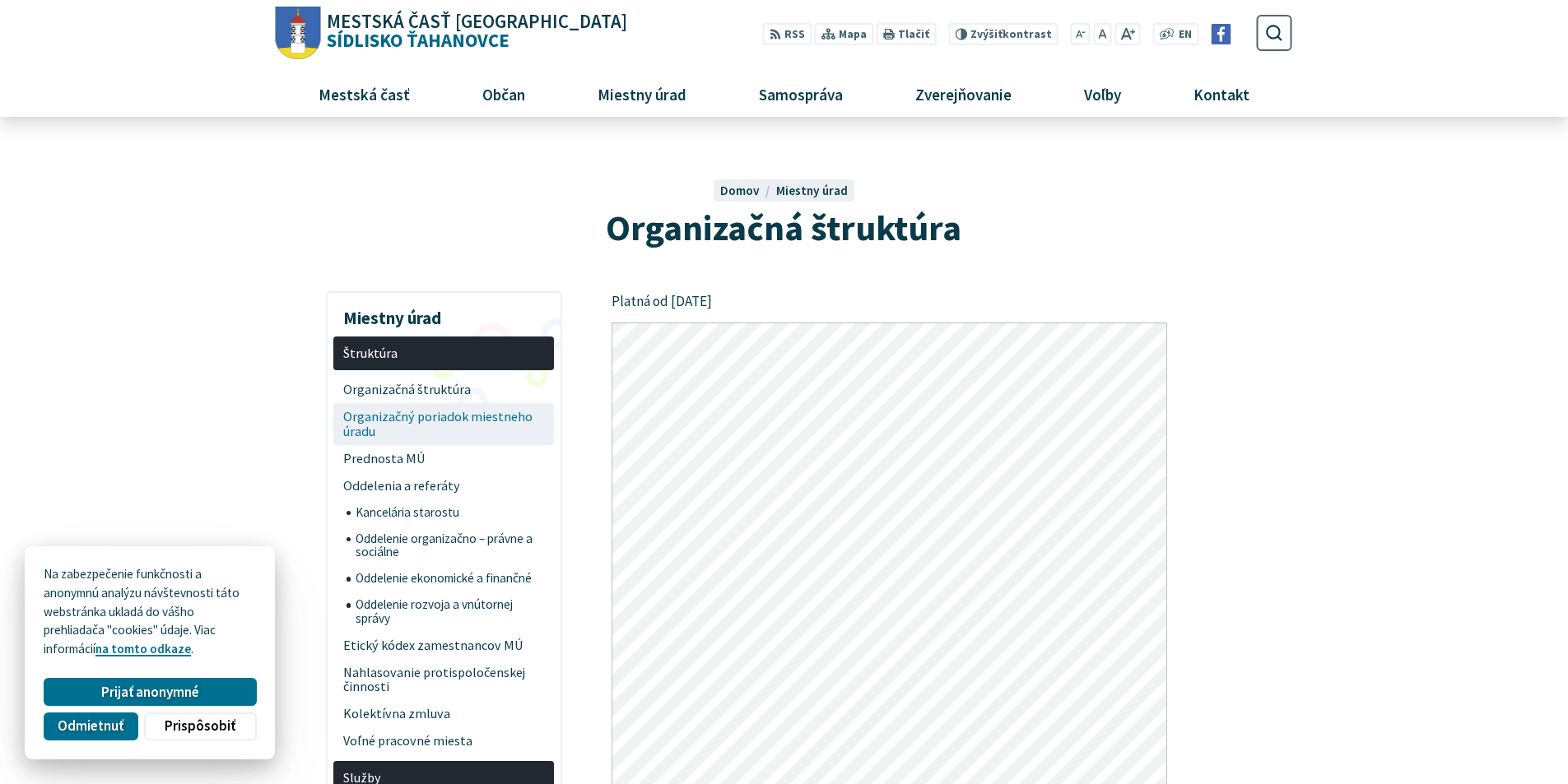
click at [417, 417] on span "Organizačný poriadok miestneho úradu" at bounding box center [445, 424] width 202 height 42
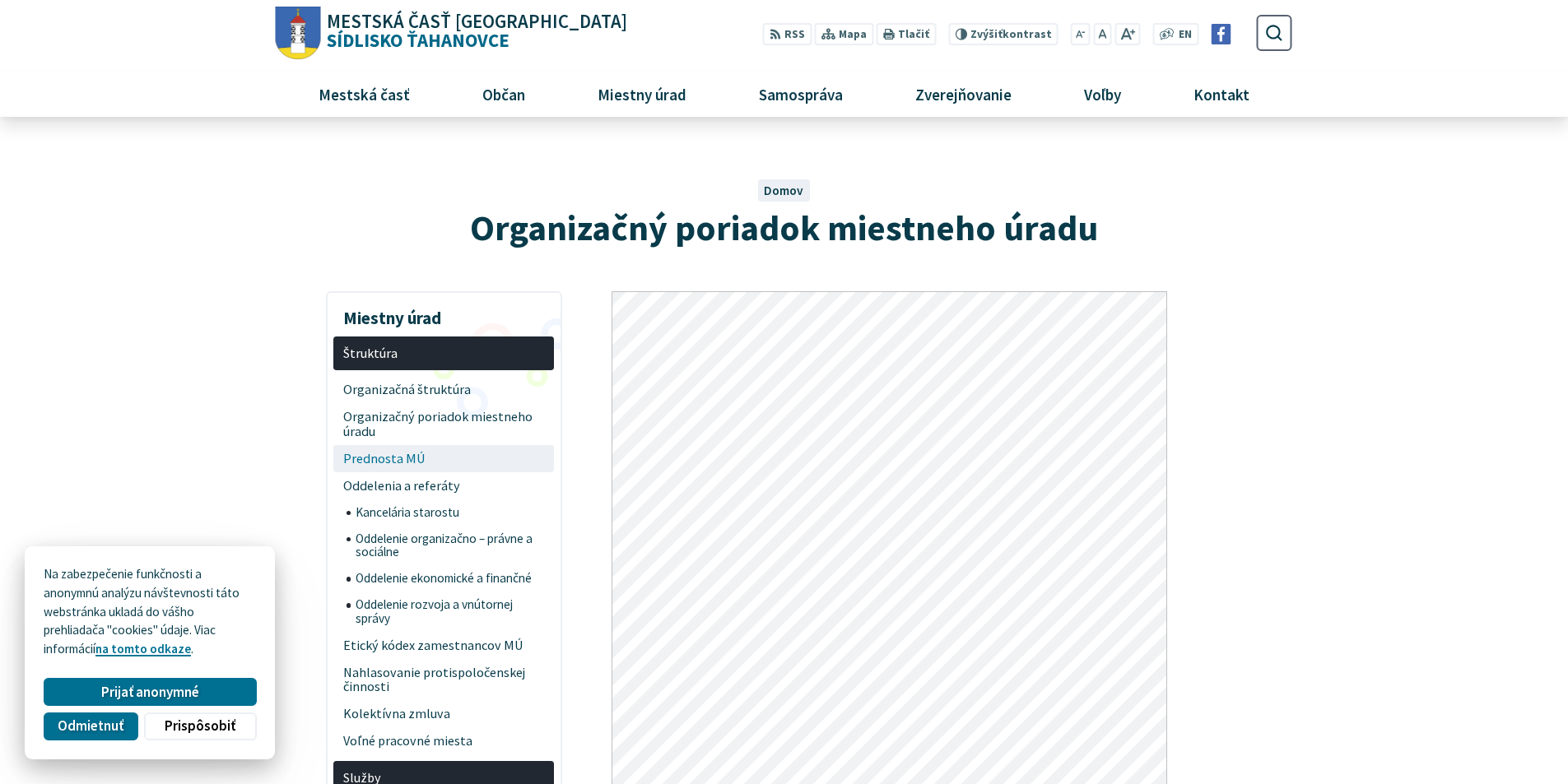
click at [383, 460] on span "Prednosta MÚ" at bounding box center [445, 459] width 202 height 28
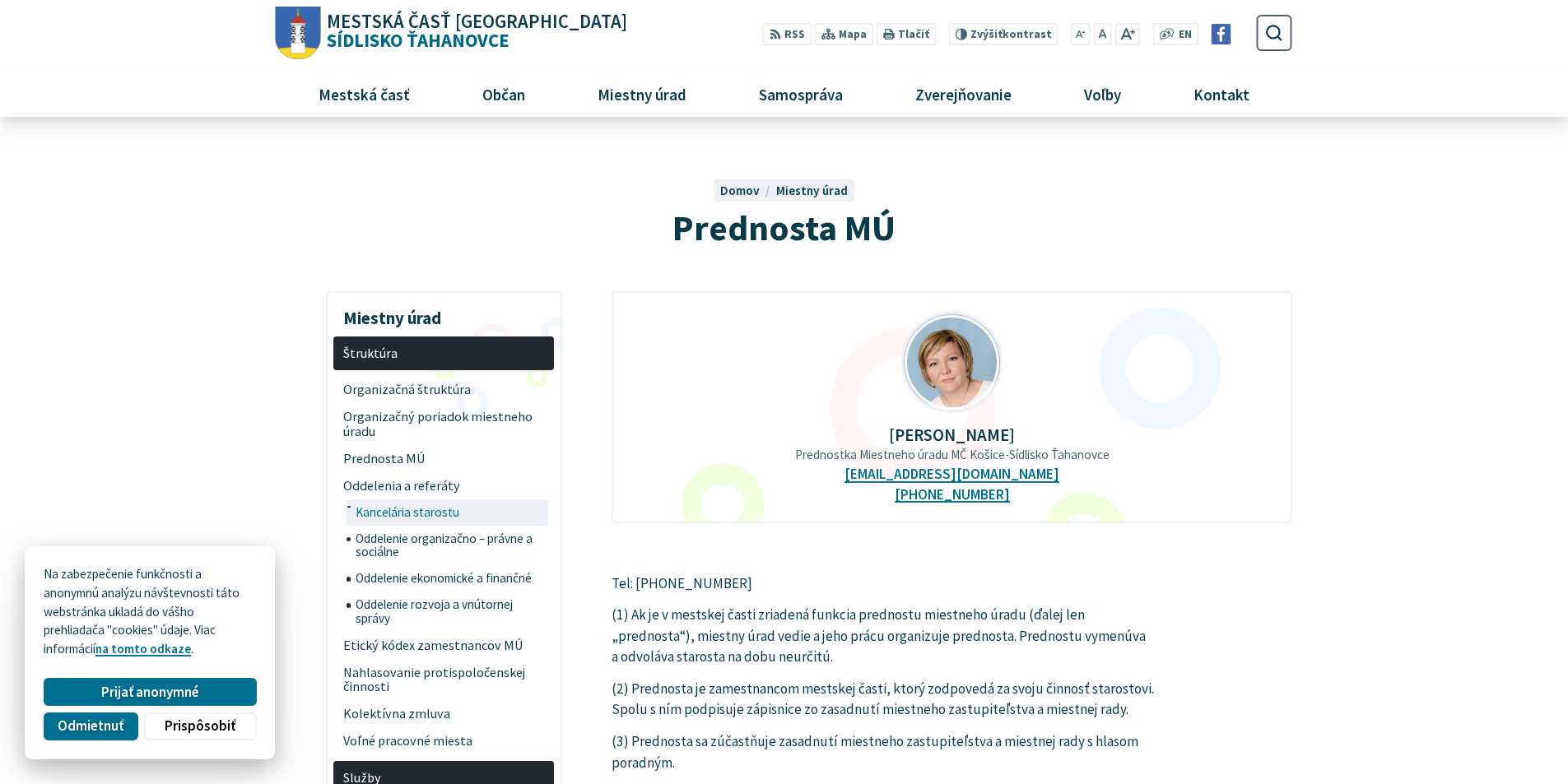
click at [386, 515] on span "Kancelária starostu" at bounding box center [450, 513] width 189 height 27
